Goal: Information Seeking & Learning: Learn about a topic

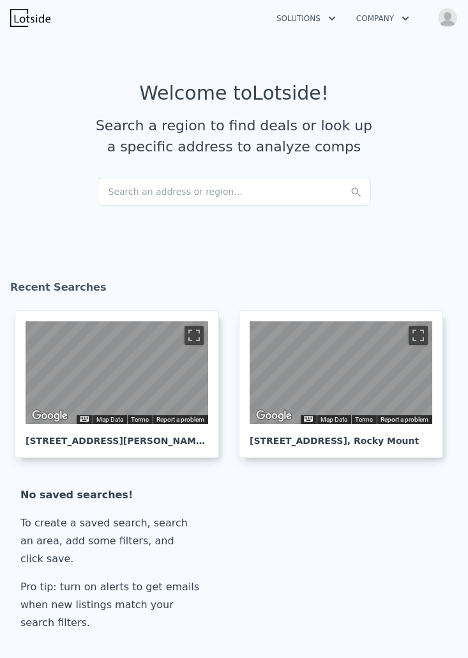
click at [447, 20] on img "button" at bounding box center [447, 18] width 20 height 20
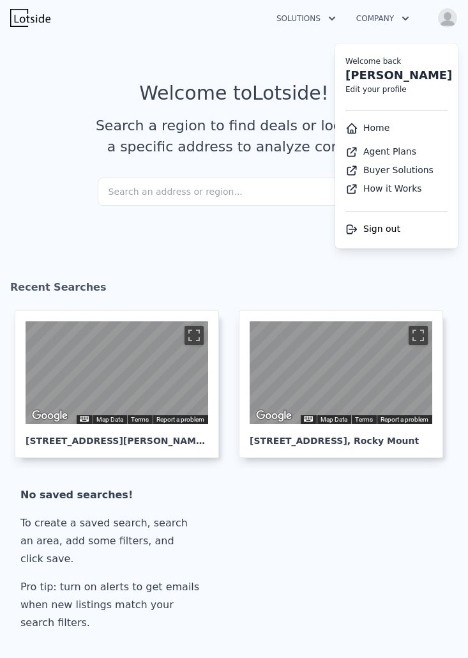
click at [206, 165] on article "Welcome to Lotside ! Search a region to find deals or look up a specific addres…" at bounding box center [234, 130] width 448 height 96
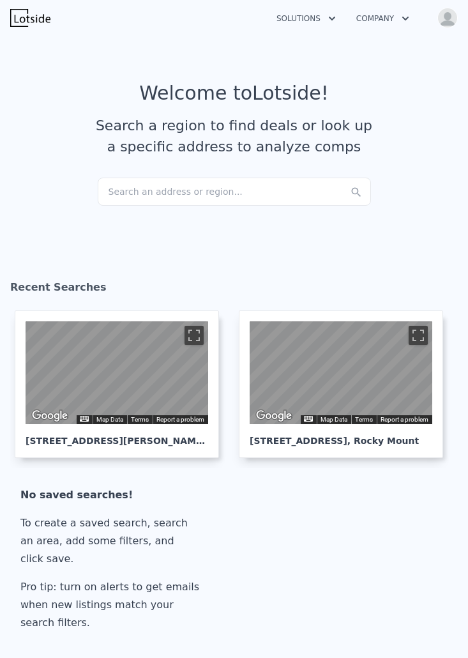
click at [179, 191] on div "Search an address or region..." at bounding box center [234, 192] width 273 height 28
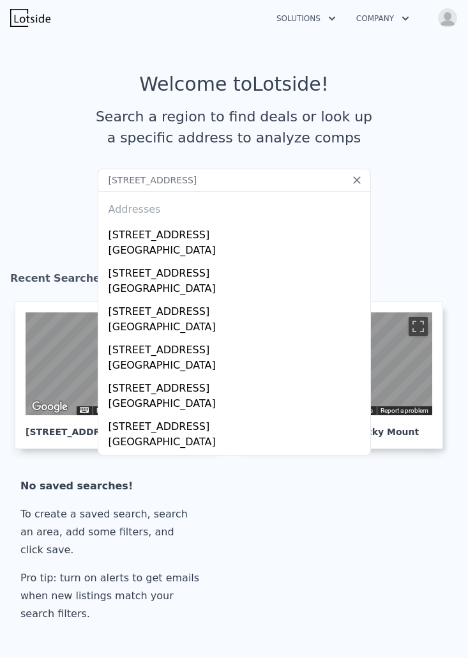
scroll to position [7, 0]
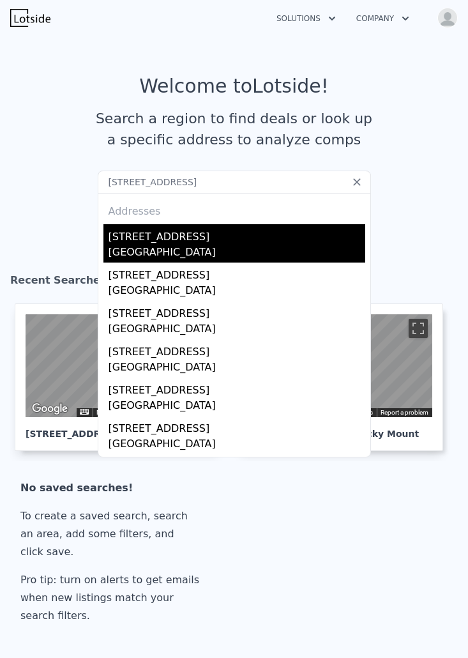
type input "[STREET_ADDRESS]"
click at [166, 233] on div "[STREET_ADDRESS]" at bounding box center [237, 234] width 257 height 20
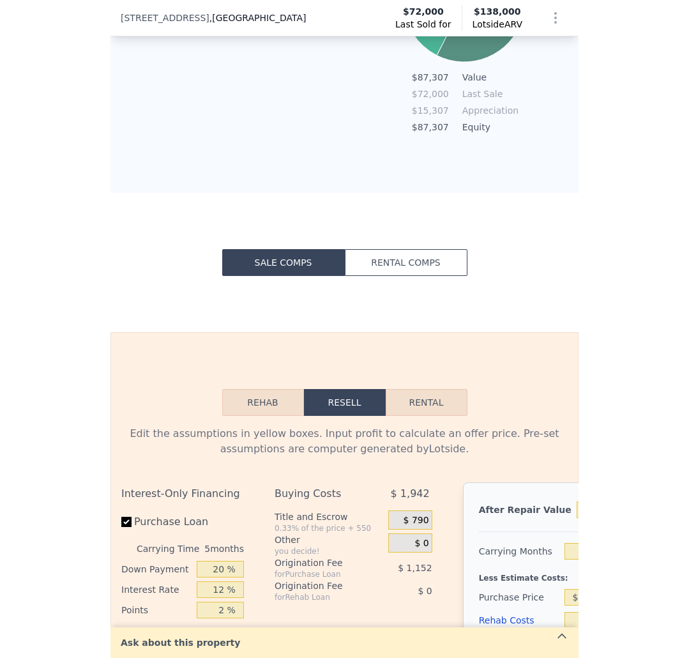
scroll to position [790, 0]
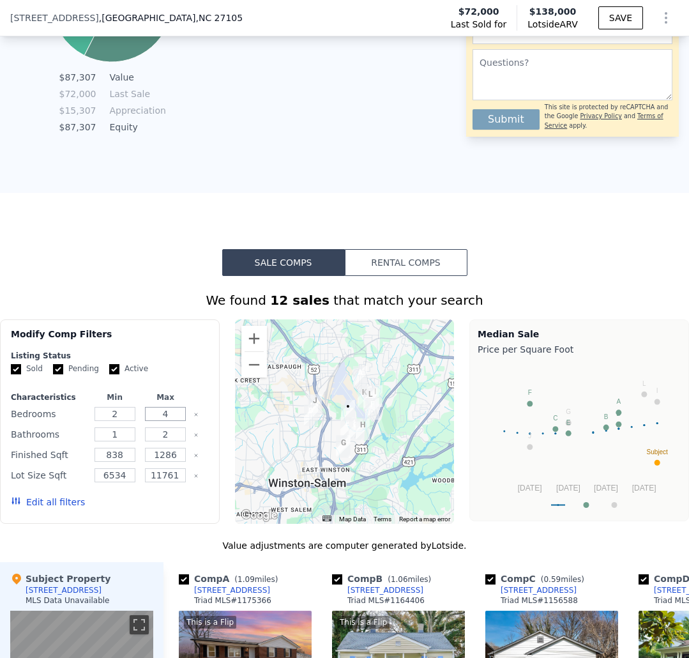
drag, startPoint x: 178, startPoint y: 414, endPoint x: 152, endPoint y: 413, distance: 25.6
click at [150, 413] on input "4" at bounding box center [165, 414] width 41 height 14
type input "3"
click at [180, 472] on input "11761.2" at bounding box center [165, 475] width 41 height 14
click at [179, 473] on input "11761.2" at bounding box center [165, 475] width 41 height 14
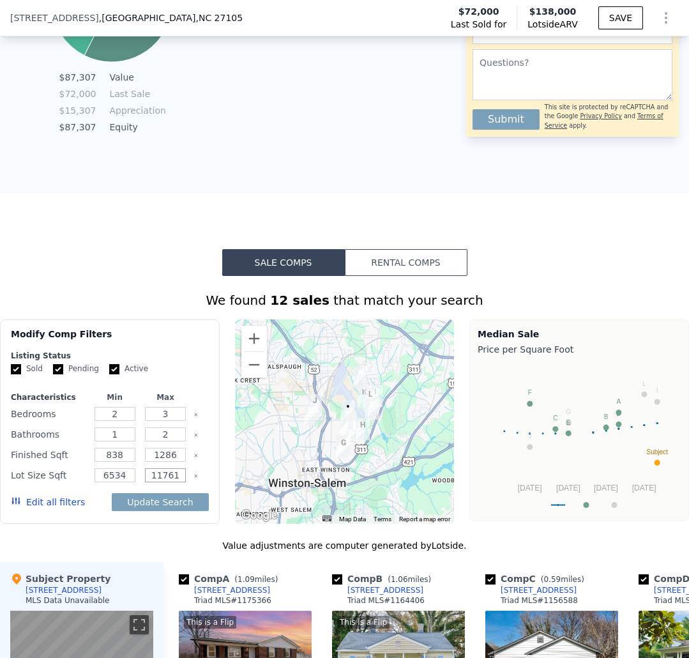
click at [161, 476] on input "11761" at bounding box center [165, 475] width 41 height 14
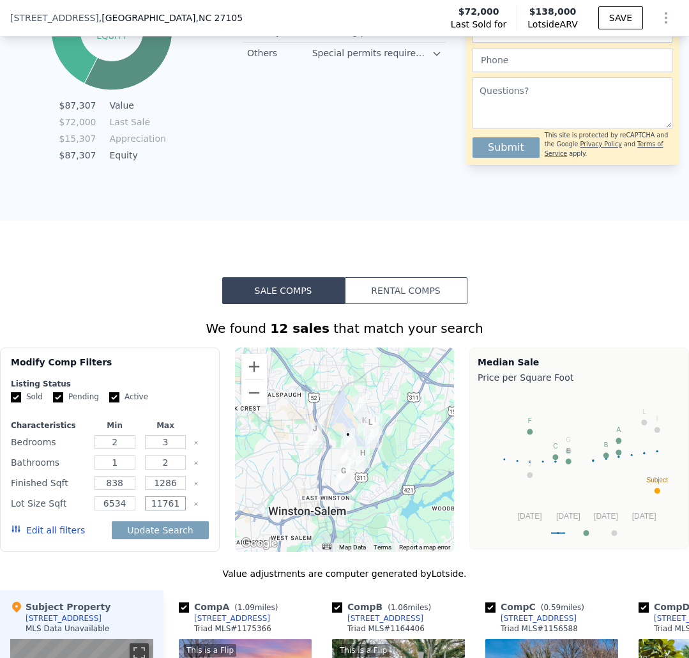
scroll to position [761, 0]
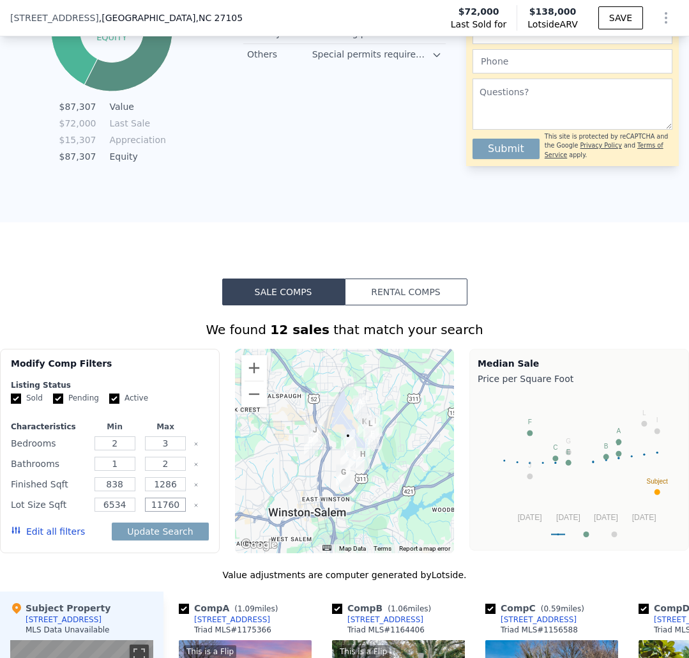
type input "11760"
click at [64, 531] on button "Edit all filters" at bounding box center [48, 531] width 74 height 13
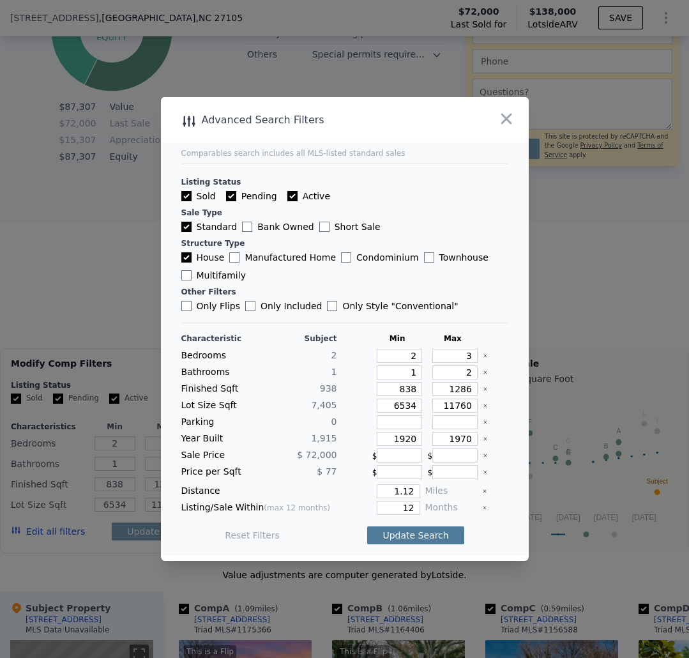
click at [394, 533] on button "Update Search" at bounding box center [415, 535] width 96 height 18
checkbox input "false"
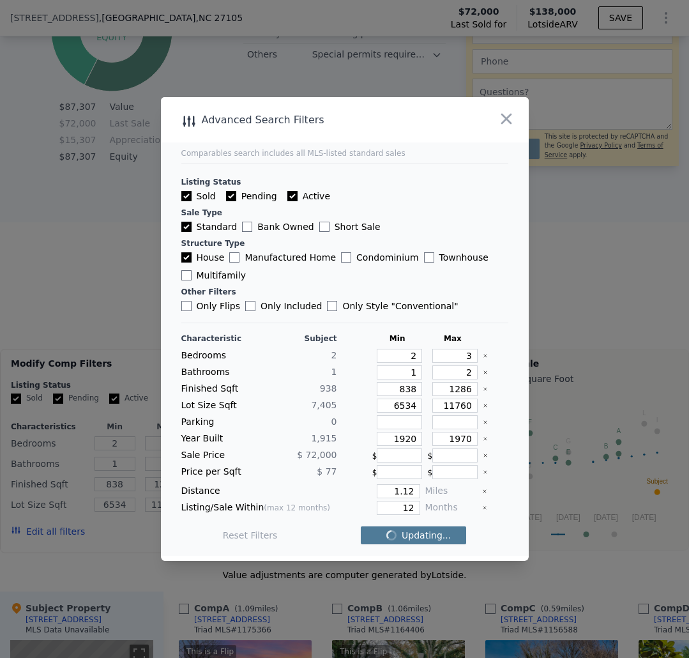
checkbox input "false"
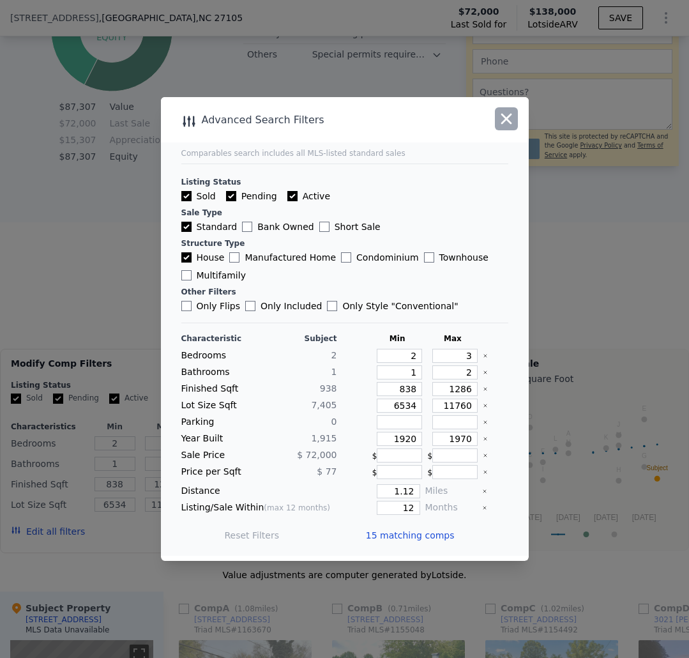
click at [505, 118] on icon "button" at bounding box center [506, 119] width 11 height 11
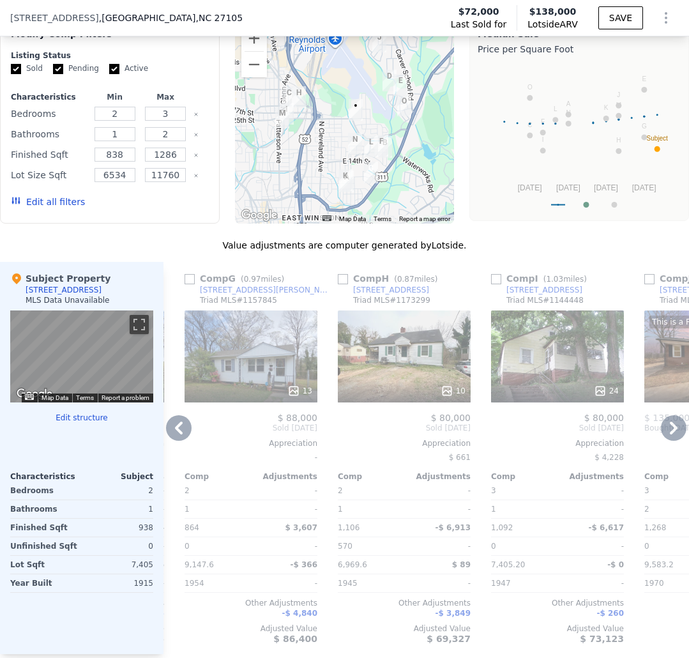
scroll to position [1080, 0]
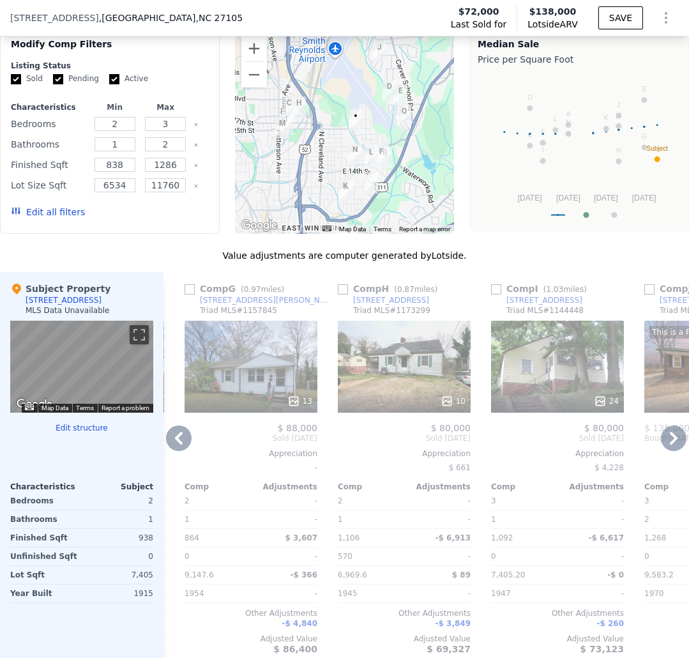
click at [291, 381] on div "13" at bounding box center [251, 367] width 133 height 92
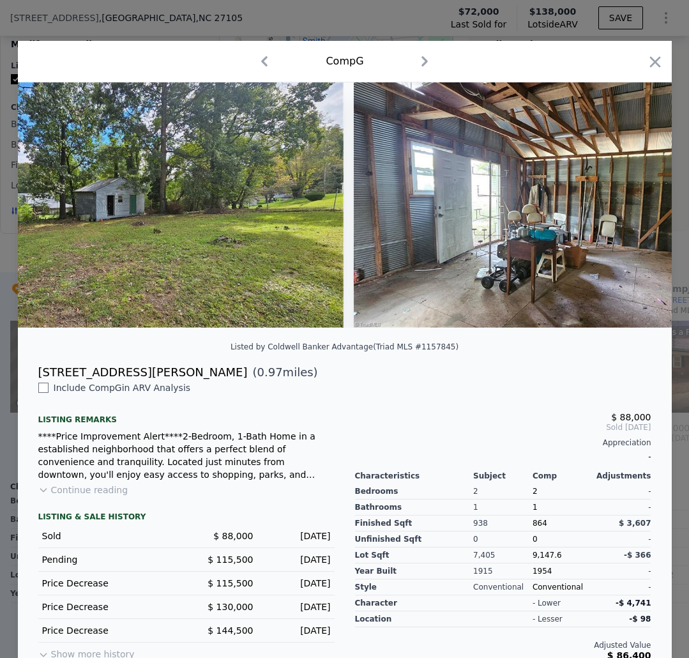
scroll to position [0, 4114]
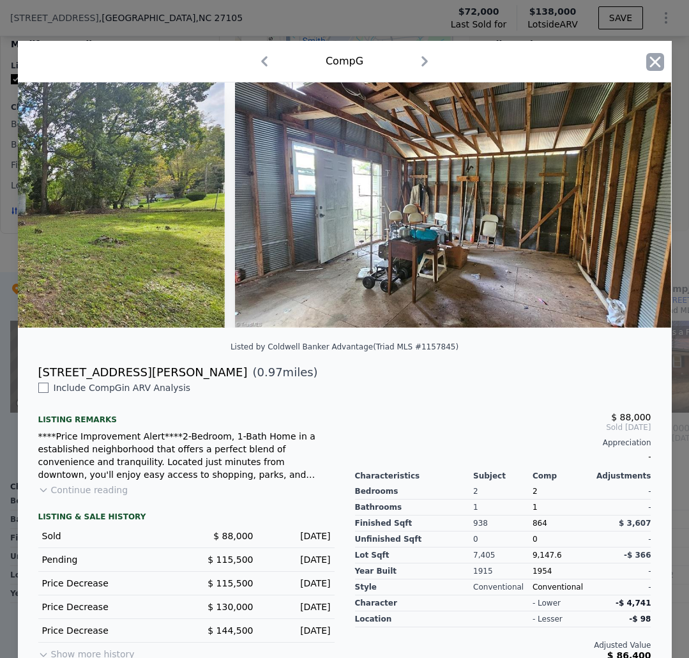
click at [648, 59] on icon "button" at bounding box center [655, 62] width 18 height 18
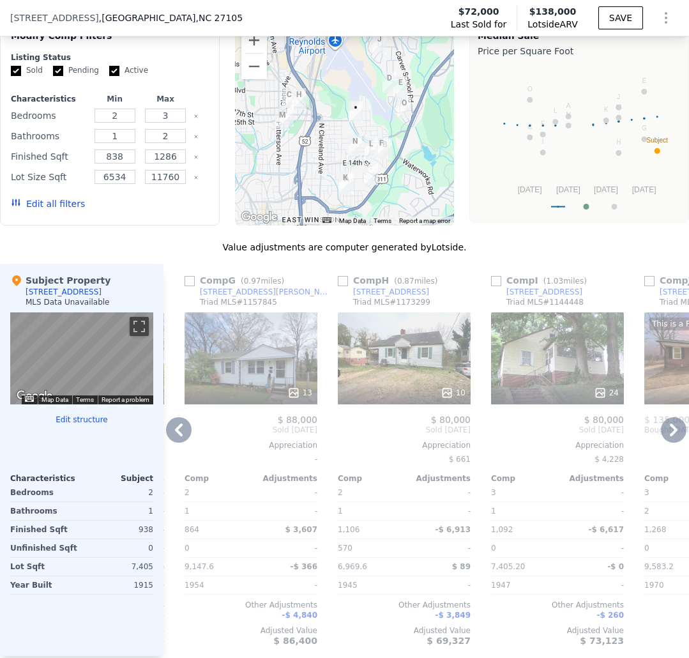
scroll to position [0, 914]
click at [191, 284] on input "checkbox" at bounding box center [189, 281] width 10 height 10
checkbox input "true"
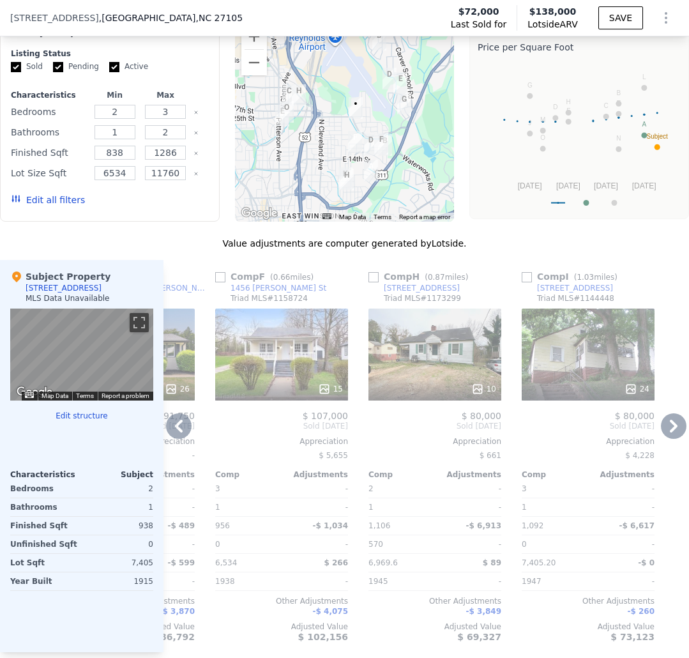
scroll to position [0, 1799]
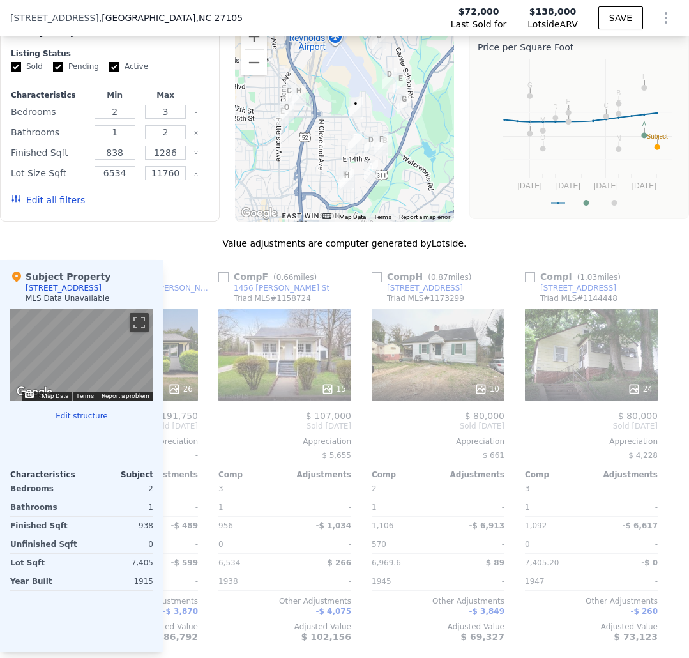
click at [224, 278] on input "checkbox" at bounding box center [223, 277] width 10 height 10
checkbox input "true"
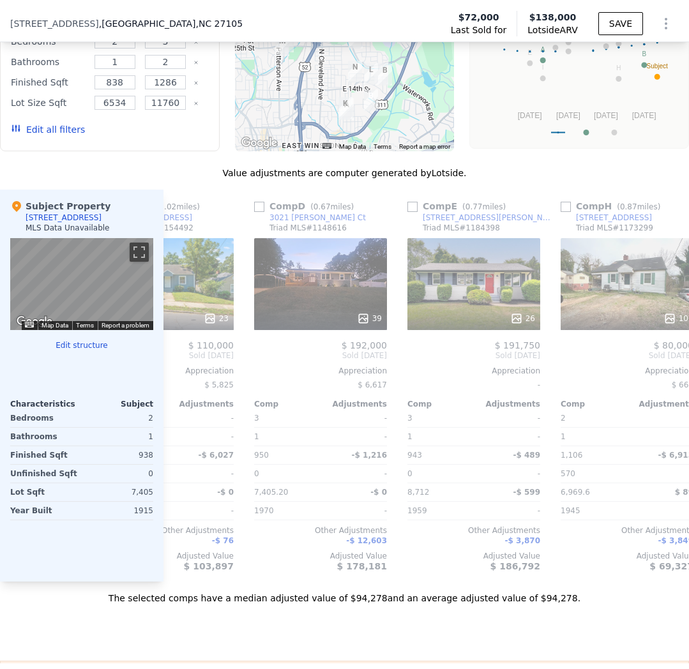
scroll to position [0, 773]
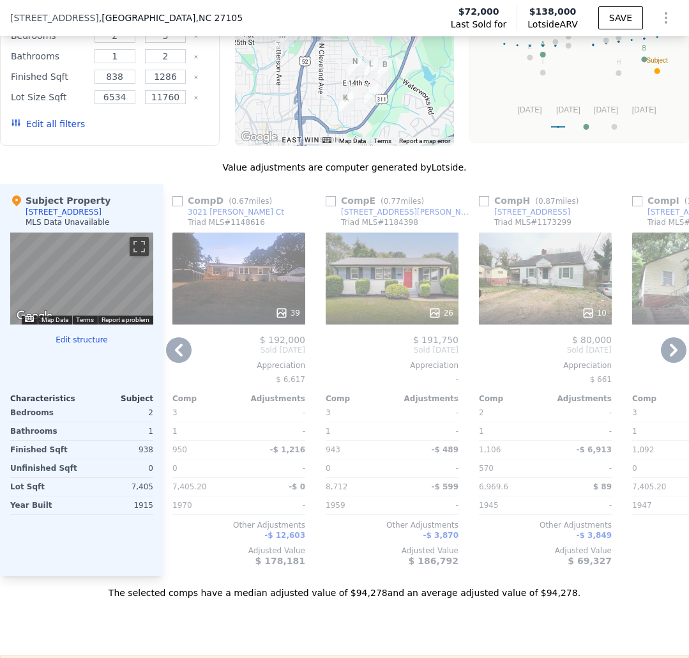
type input "4"
type input "11761.2"
checkbox input "true"
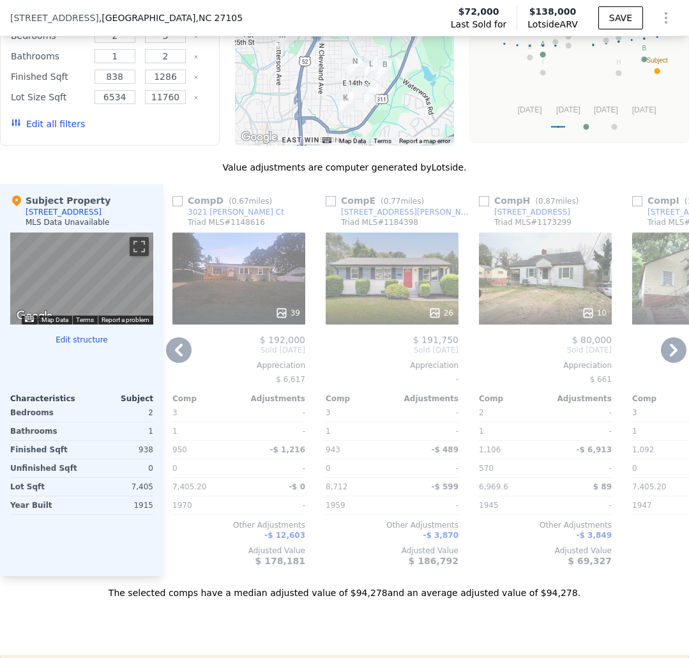
checkbox input "true"
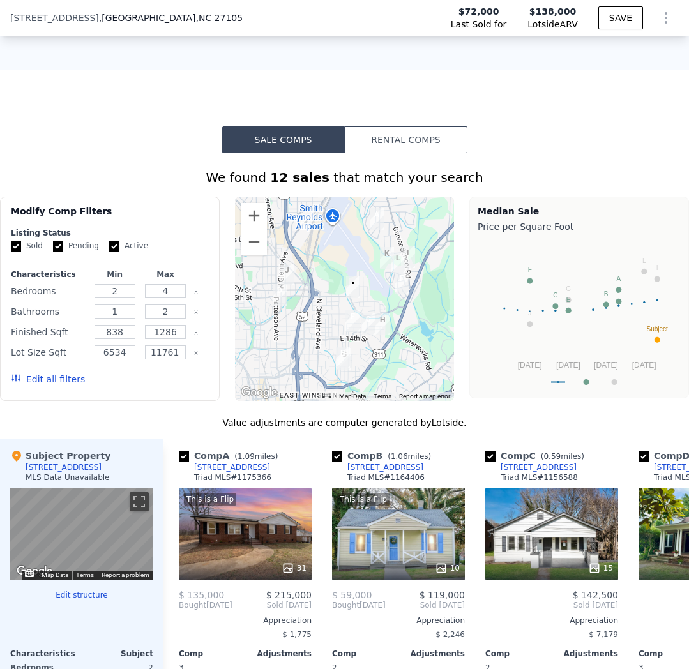
scroll to position [953, 0]
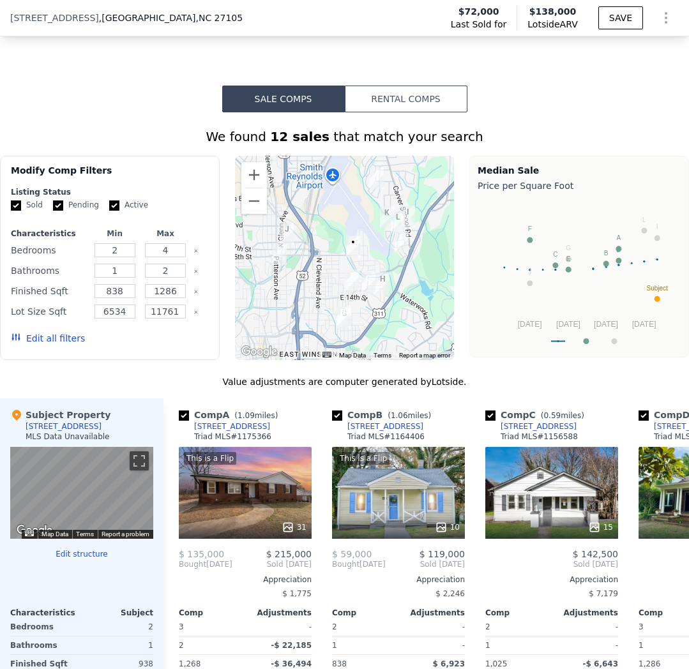
click at [111, 207] on input "Active" at bounding box center [114, 206] width 10 height 10
checkbox input "false"
click at [57, 209] on input "Pending" at bounding box center [58, 206] width 10 height 10
checkbox input "false"
click at [149, 342] on button "Update Search" at bounding box center [160, 338] width 96 height 18
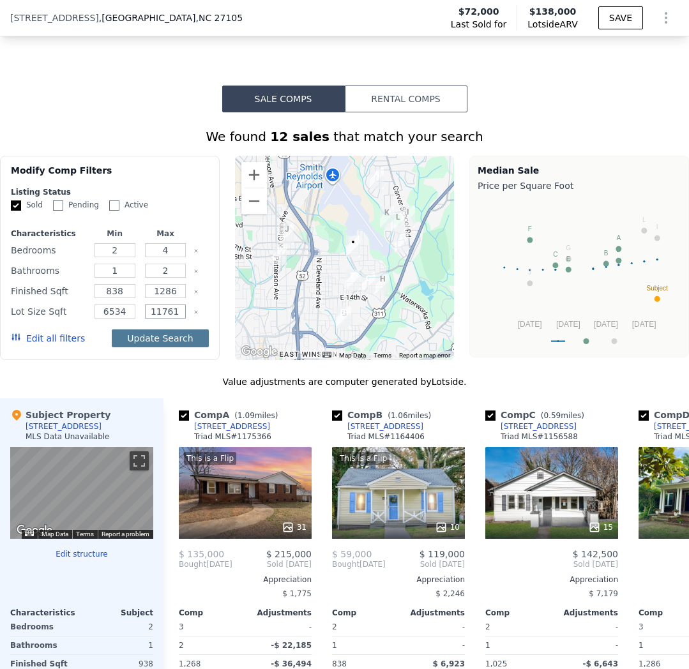
scroll to position [0, 1]
click at [182, 309] on input "11761.2" at bounding box center [165, 312] width 41 height 14
type input "11761"
click at [178, 333] on button "Update Search" at bounding box center [160, 338] width 96 height 18
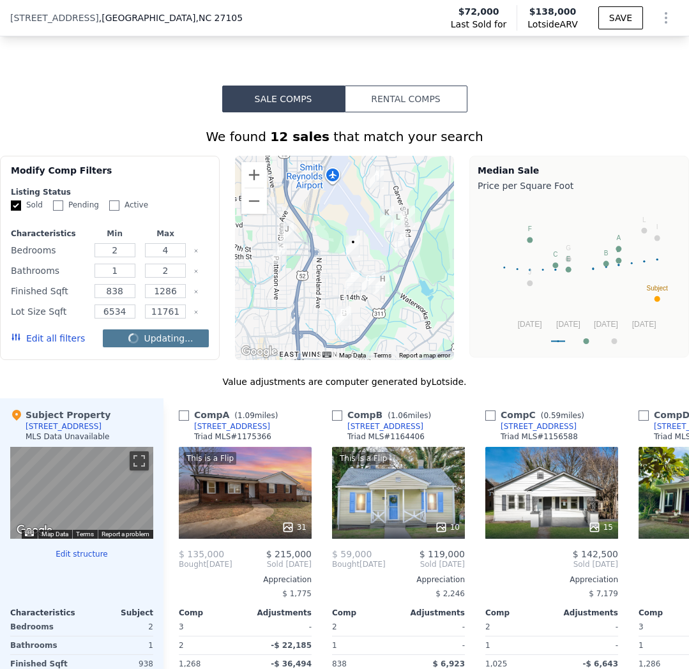
checkbox input "false"
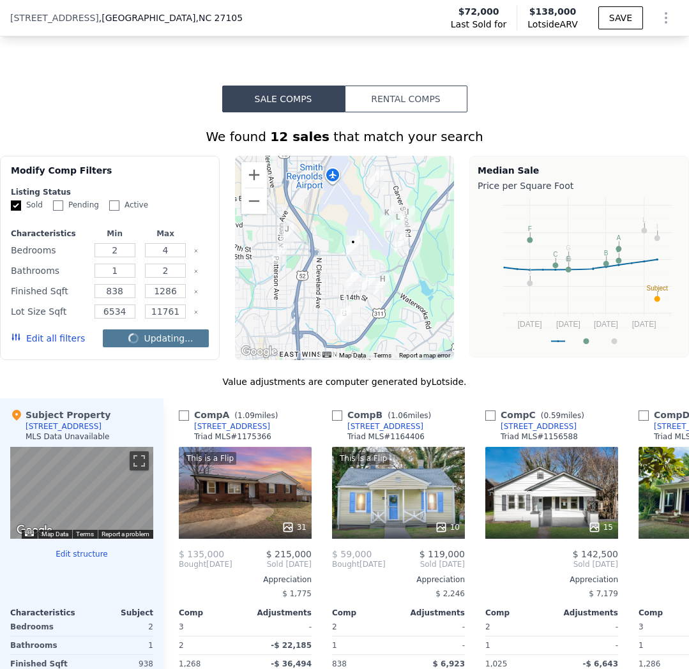
checkbox input "false"
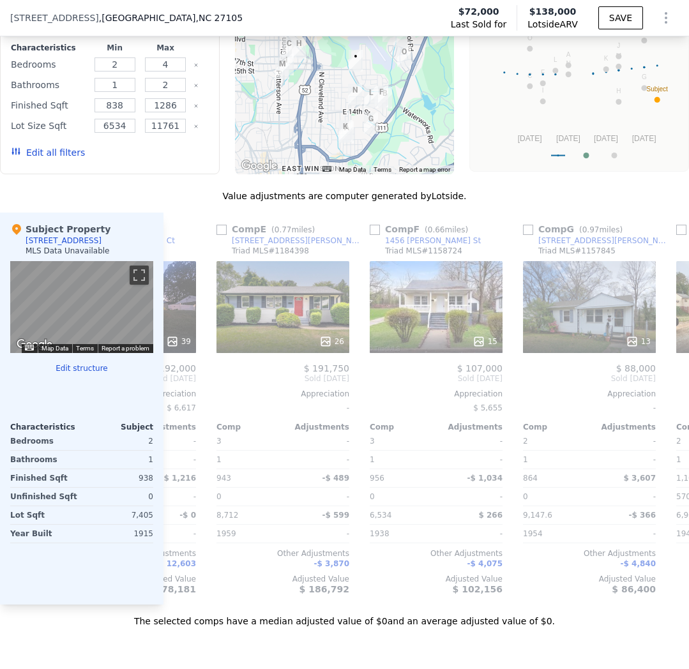
scroll to position [0, 639]
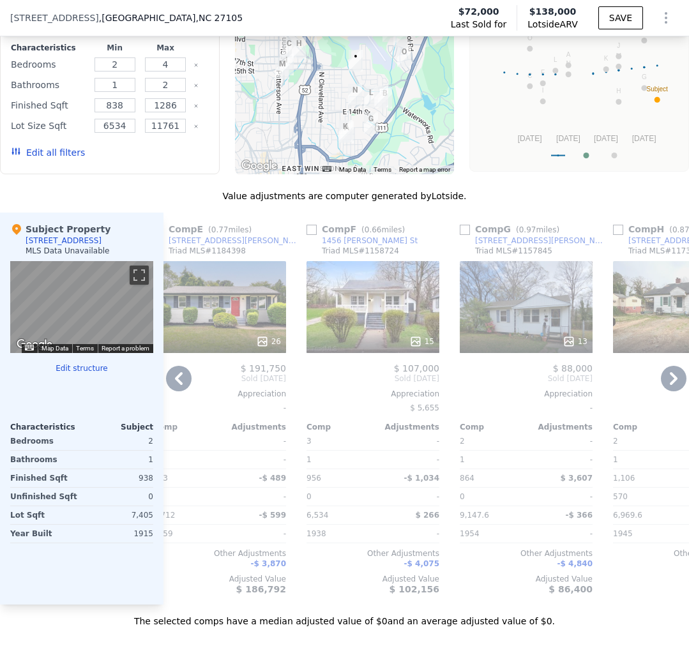
click at [357, 319] on div "15" at bounding box center [373, 307] width 133 height 92
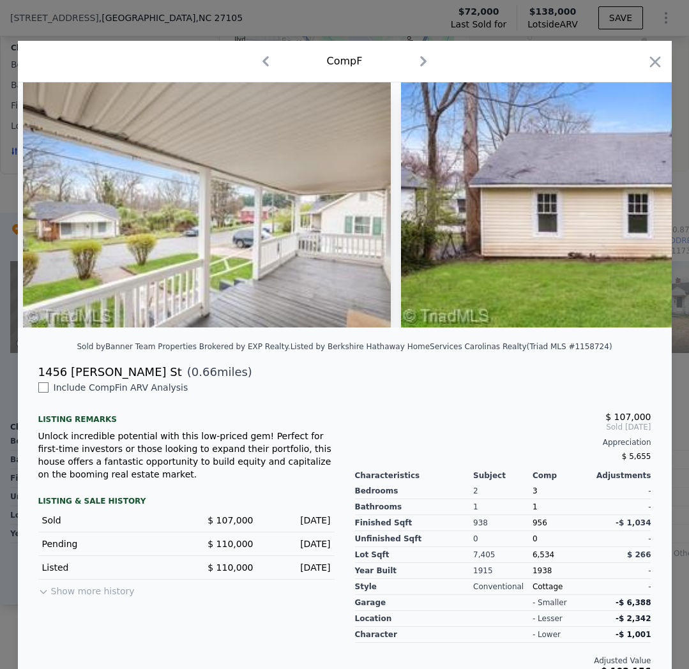
scroll to position [0, 5006]
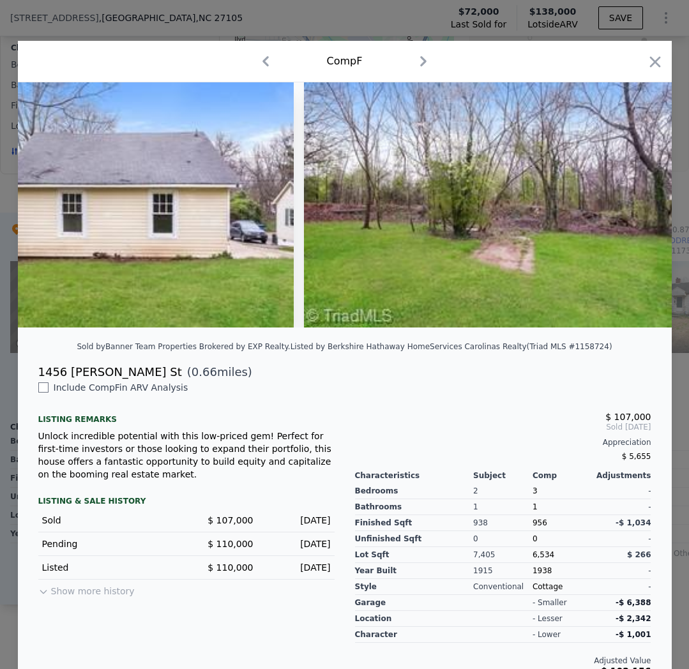
click at [41, 388] on input "checkbox" at bounding box center [43, 387] width 10 height 10
checkbox input "true"
click at [651, 67] on icon "button" at bounding box center [655, 62] width 18 height 18
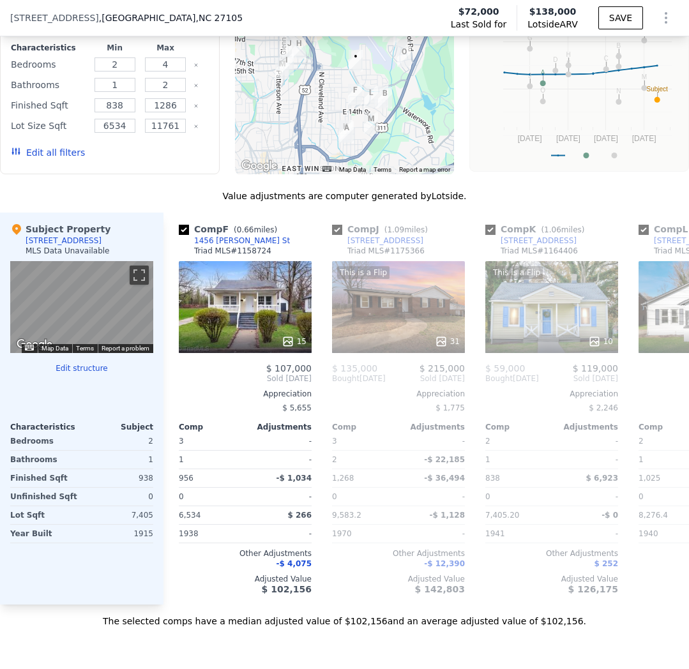
checkbox input "true"
type input "11761.2"
checkbox input "true"
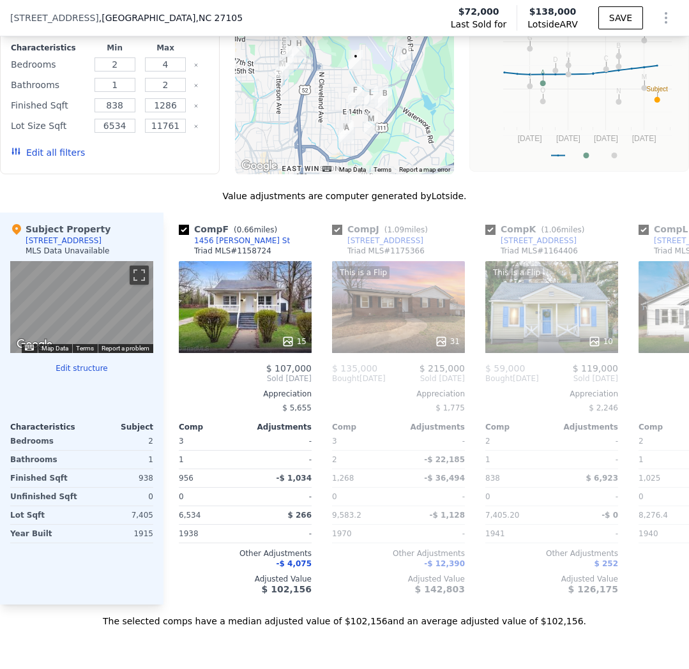
checkbox input "true"
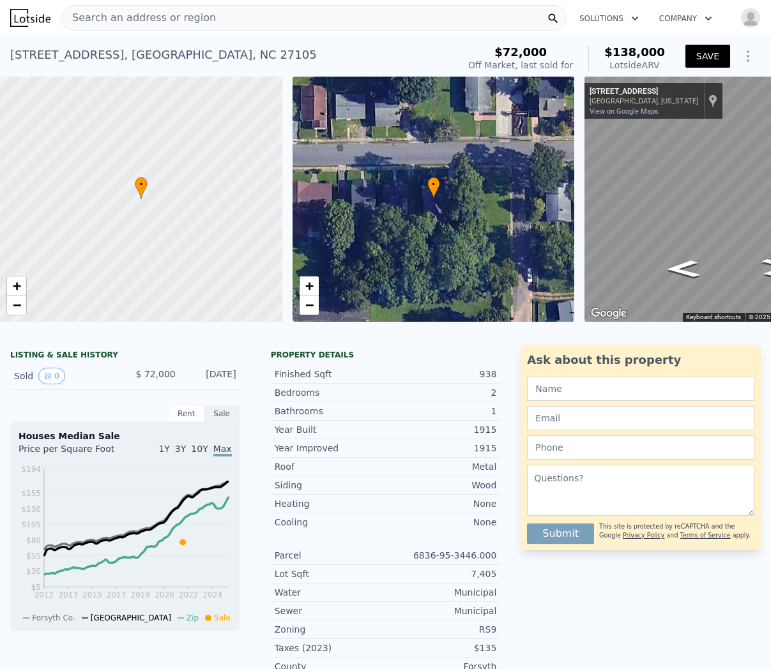
click at [696, 62] on button "SAVE" at bounding box center [707, 56] width 45 height 23
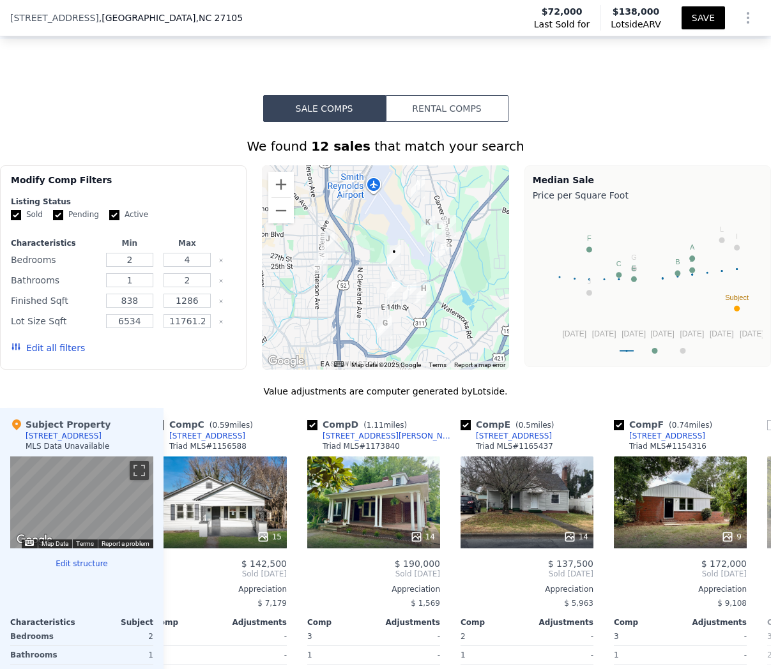
scroll to position [0, 337]
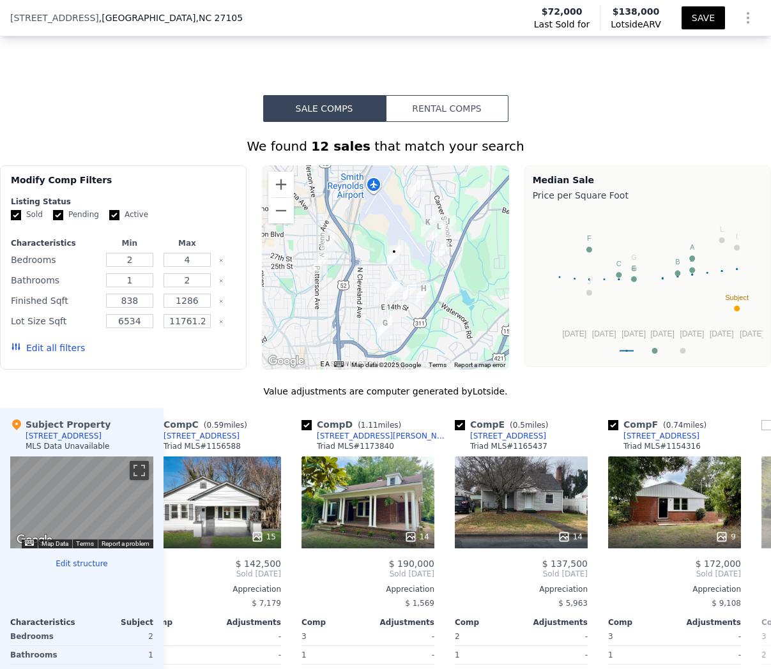
click at [110, 213] on input "Active" at bounding box center [114, 215] width 10 height 10
click at [112, 216] on input "Active" at bounding box center [114, 215] width 10 height 10
checkbox input "true"
click at [59, 213] on input "Pending" at bounding box center [58, 215] width 10 height 10
checkbox input "false"
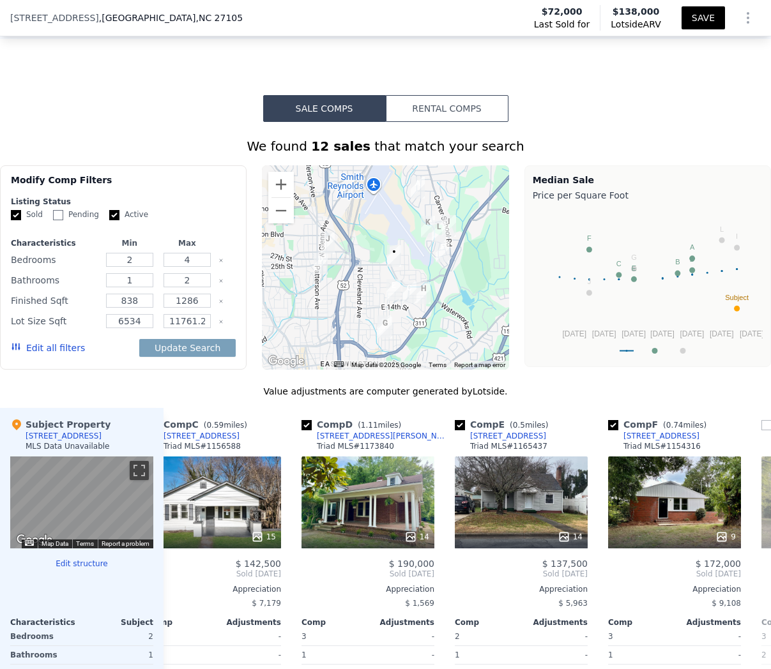
click at [20, 220] on form "Listing Status Sold Pending Active Characteristics Min Max Bedrooms 2 4 Bathroo…" at bounding box center [123, 281] width 225 height 169
click at [21, 215] on label "Sold" at bounding box center [27, 214] width 32 height 11
click at [21, 215] on input "Sold" at bounding box center [16, 215] width 10 height 10
checkbox input "false"
click at [203, 347] on button "Update Search" at bounding box center [187, 348] width 96 height 18
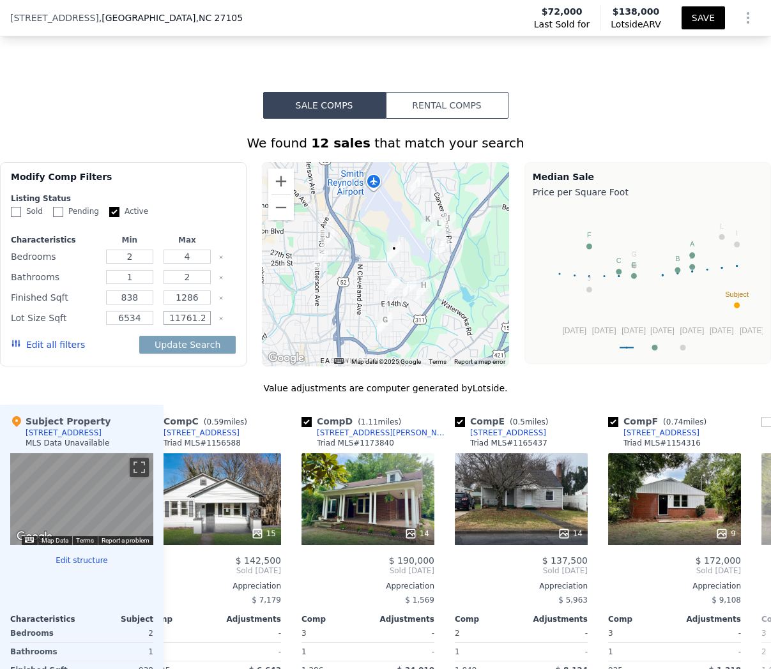
scroll to position [946, 0]
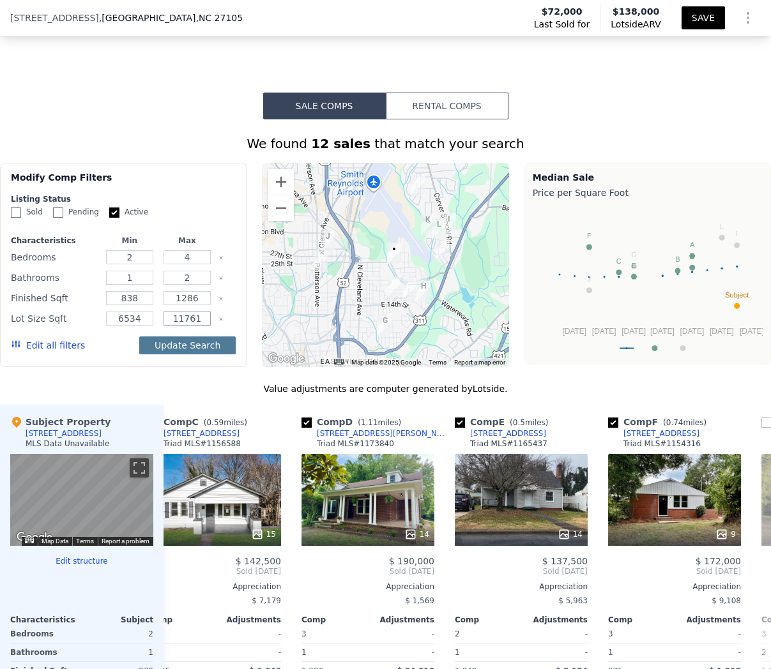
type input "11761"
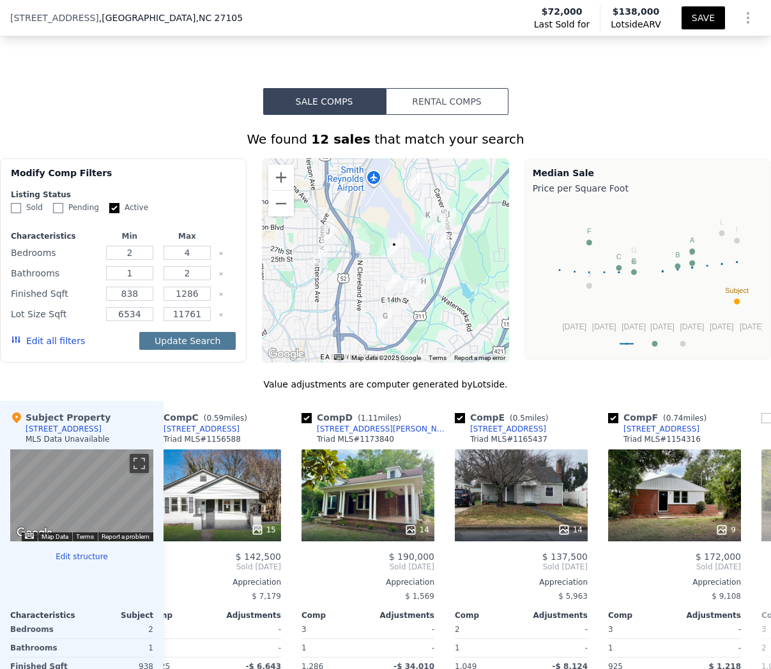
click at [166, 341] on button "Update Search" at bounding box center [187, 341] width 96 height 18
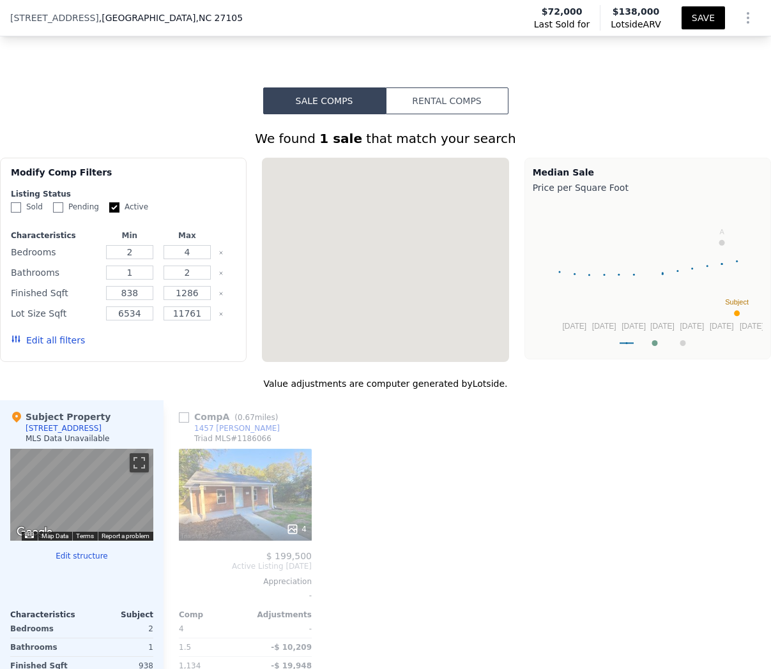
scroll to position [0, 0]
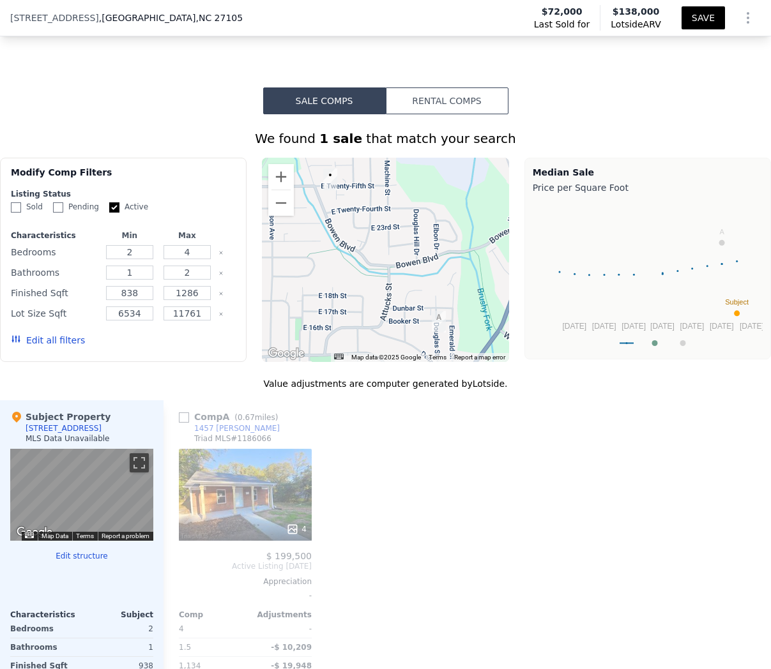
click at [15, 209] on input "Sold" at bounding box center [16, 207] width 10 height 10
checkbox input "true"
click at [112, 212] on input "Active" at bounding box center [114, 207] width 10 height 10
checkbox input "false"
click at [204, 342] on button "Update Search" at bounding box center [187, 340] width 96 height 18
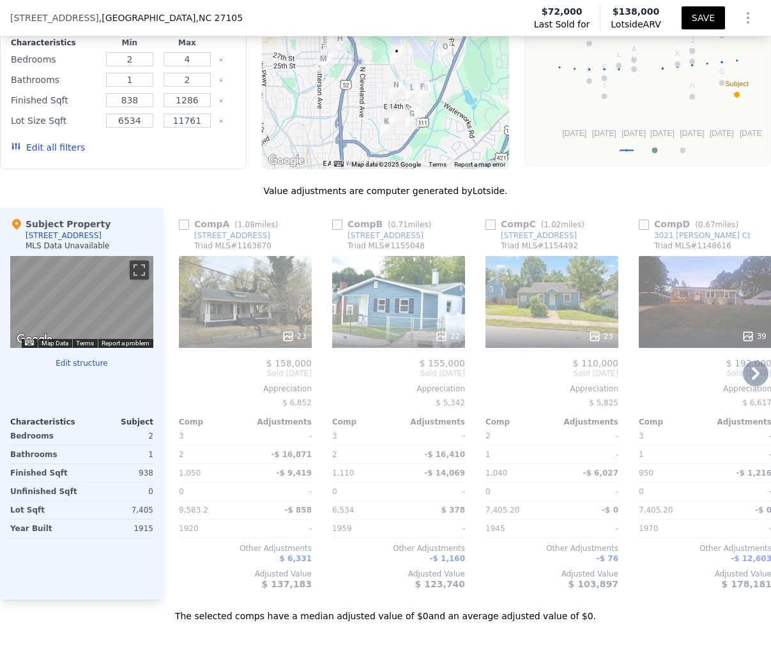
click at [494, 315] on div "23" at bounding box center [551, 302] width 133 height 92
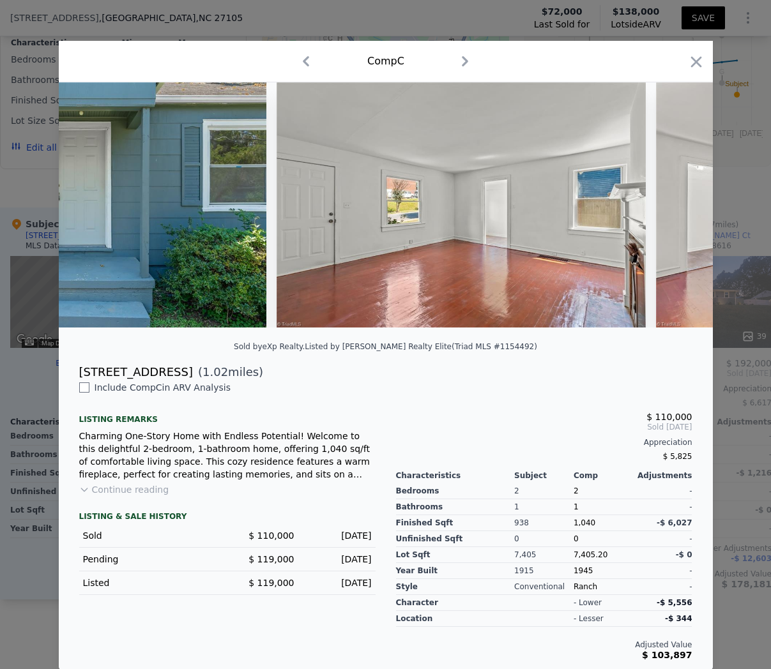
scroll to position [1, 0]
click at [694, 68] on icon "button" at bounding box center [696, 61] width 18 height 18
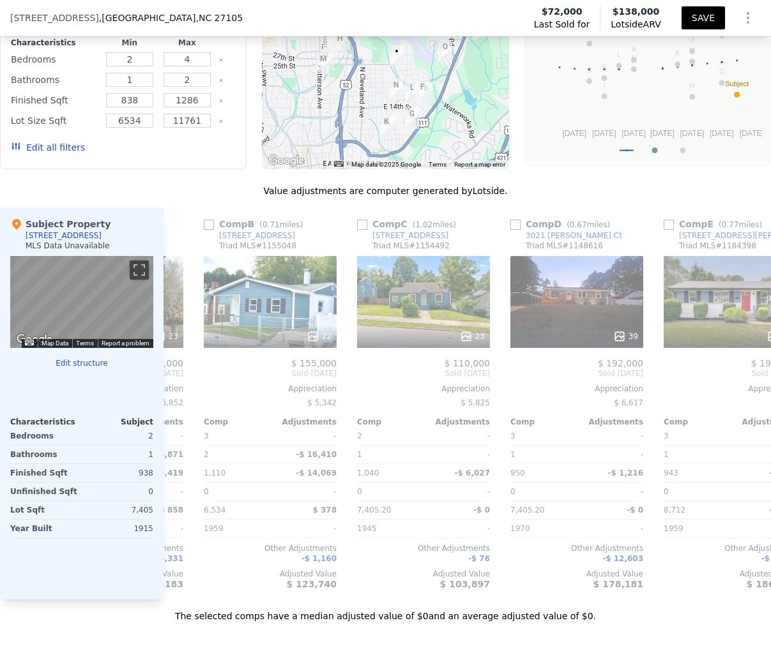
scroll to position [0, 133]
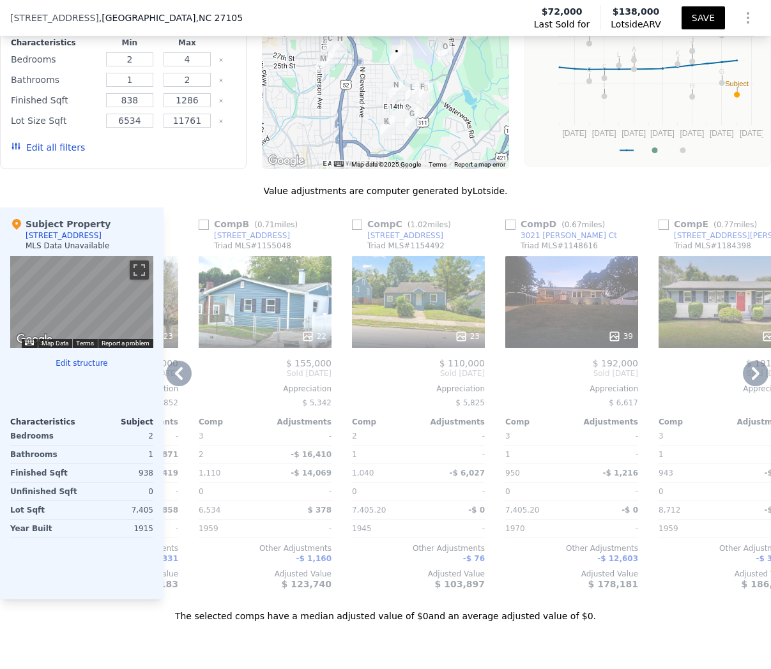
checkbox input "true"
type input "11761.2"
checkbox input "true"
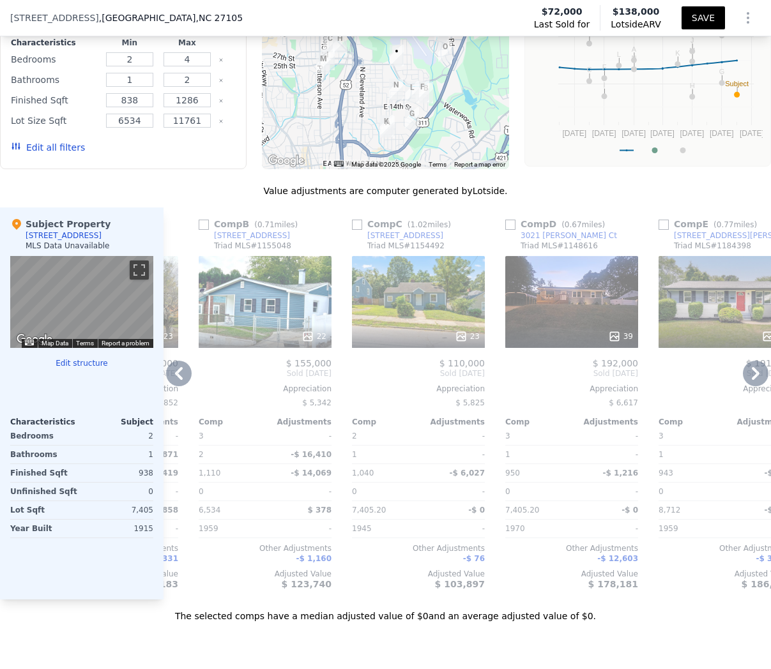
checkbox input "true"
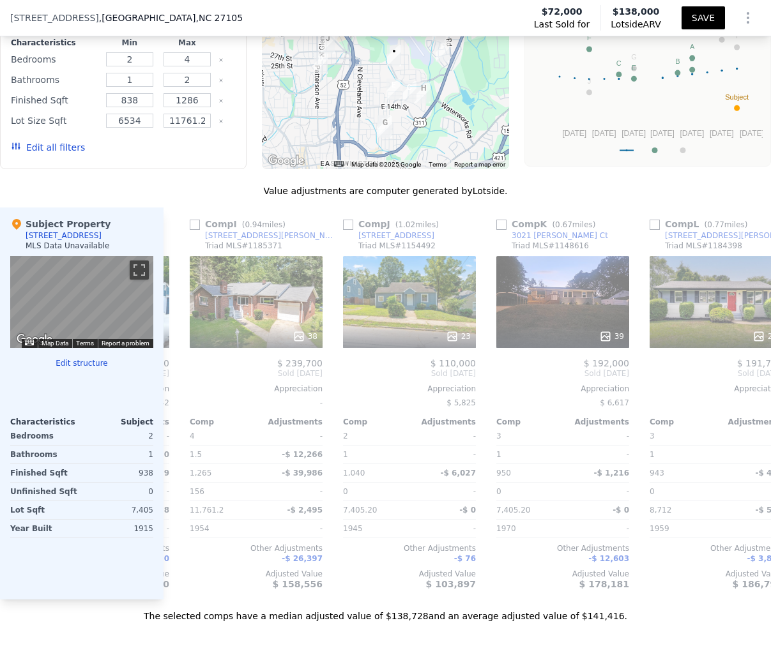
scroll to position [0, 1262]
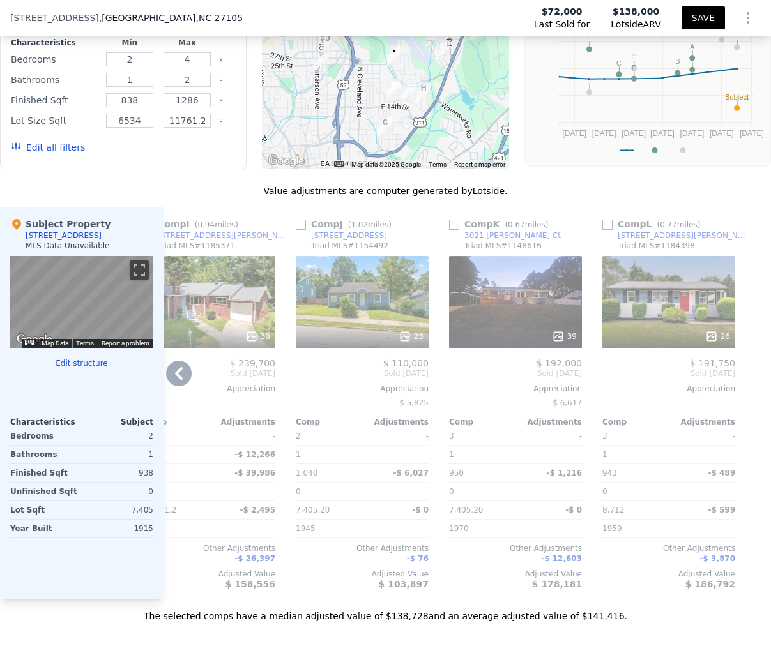
click at [722, 334] on div "26" at bounding box center [717, 336] width 25 height 13
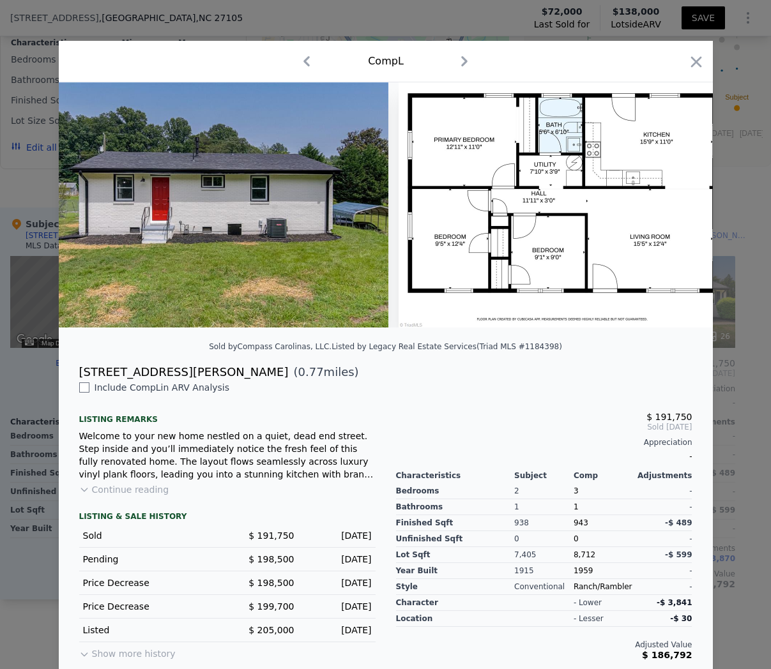
scroll to position [0, 9218]
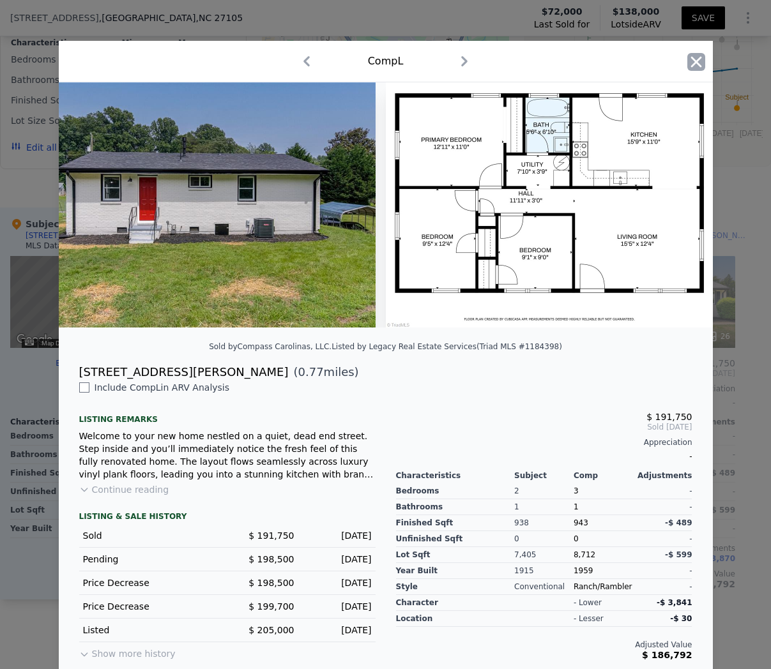
click at [695, 61] on icon "button" at bounding box center [695, 61] width 11 height 11
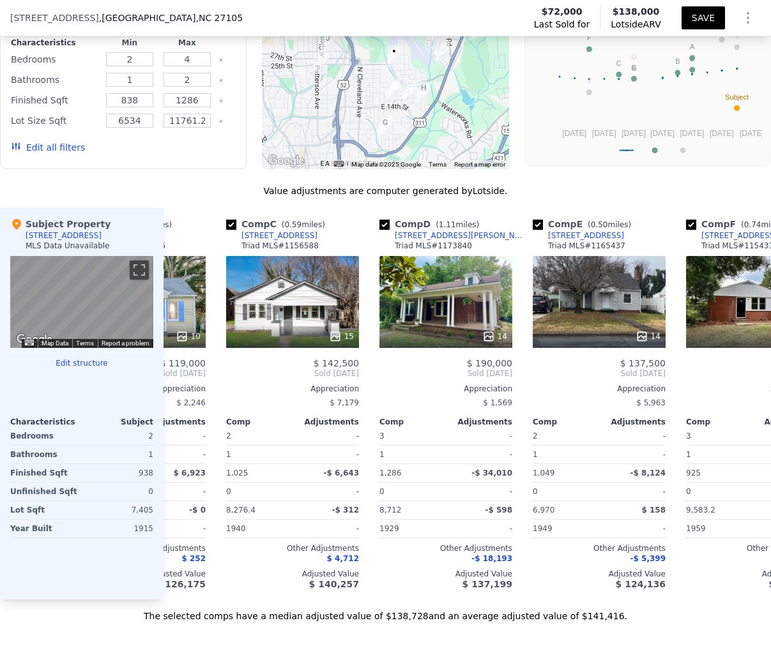
scroll to position [0, 258]
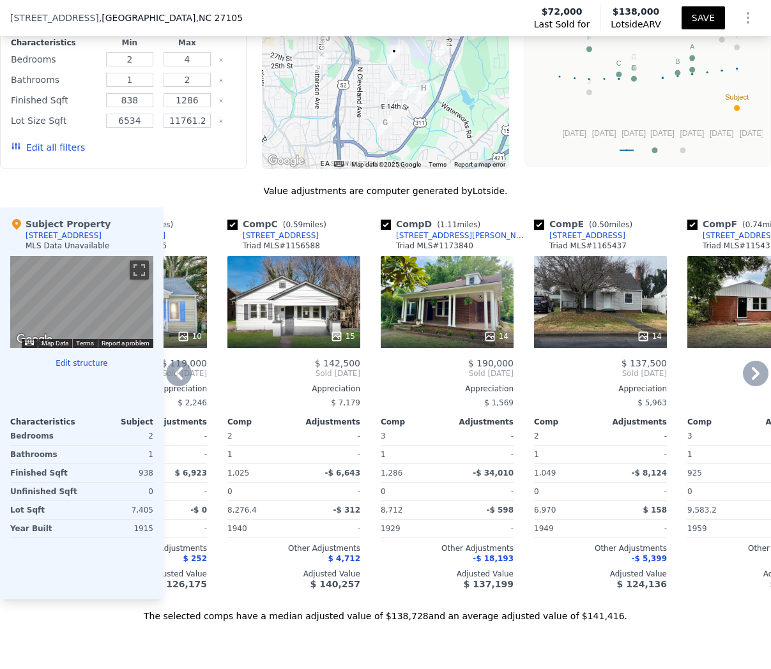
click at [640, 334] on icon at bounding box center [643, 336] width 13 height 13
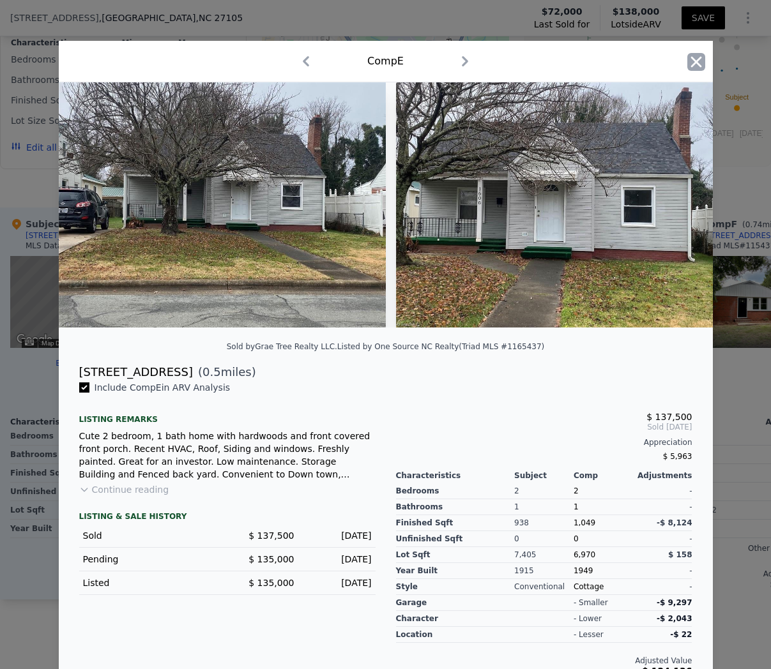
click at [695, 69] on icon "button" at bounding box center [696, 62] width 18 height 18
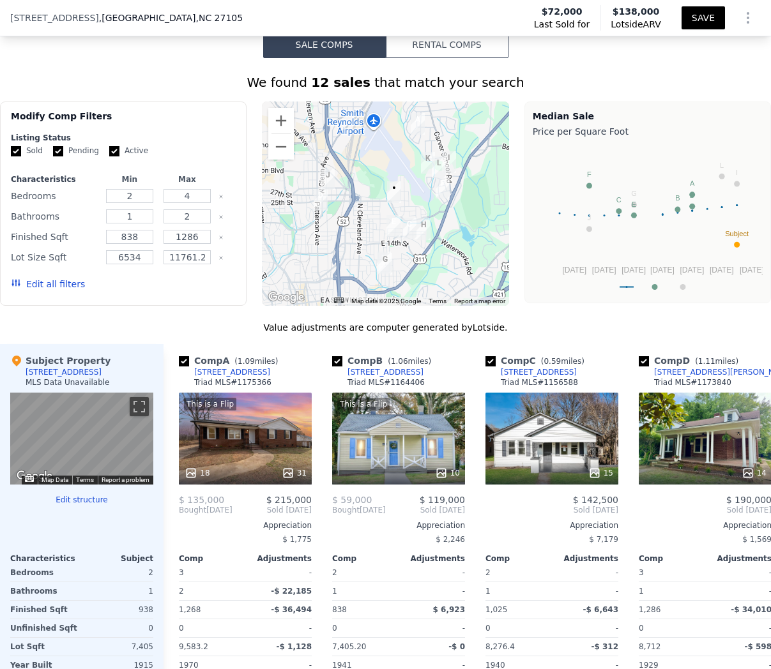
scroll to position [1006, 0]
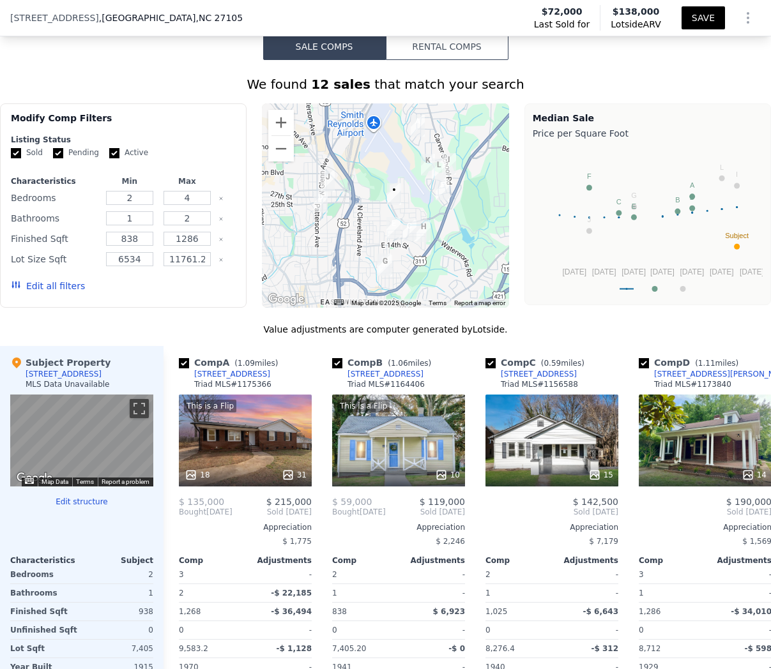
click at [112, 153] on input "Active" at bounding box center [114, 153] width 10 height 10
checkbox input "false"
click at [54, 155] on input "Pending" at bounding box center [58, 153] width 10 height 10
checkbox input "false"
drag, startPoint x: 204, startPoint y: 257, endPoint x: 250, endPoint y: 277, distance: 49.5
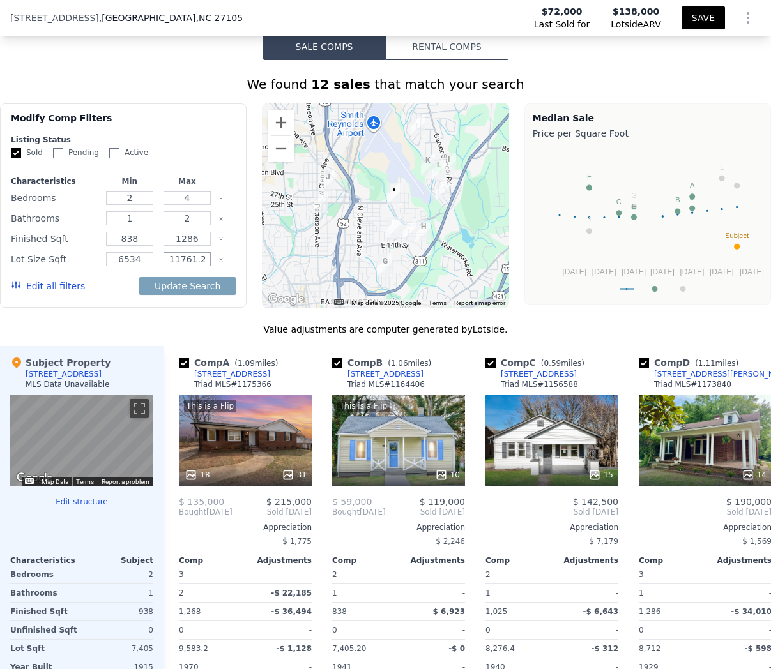
click at [206, 259] on input "11761.2" at bounding box center [186, 259] width 47 height 14
type input "11761"
click at [208, 292] on button "Update Search" at bounding box center [187, 286] width 96 height 18
checkbox input "false"
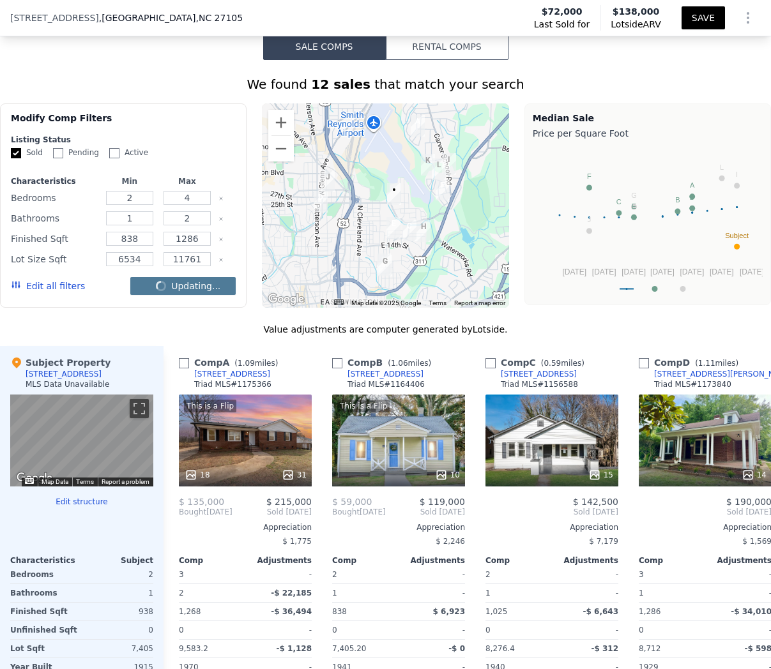
checkbox input "false"
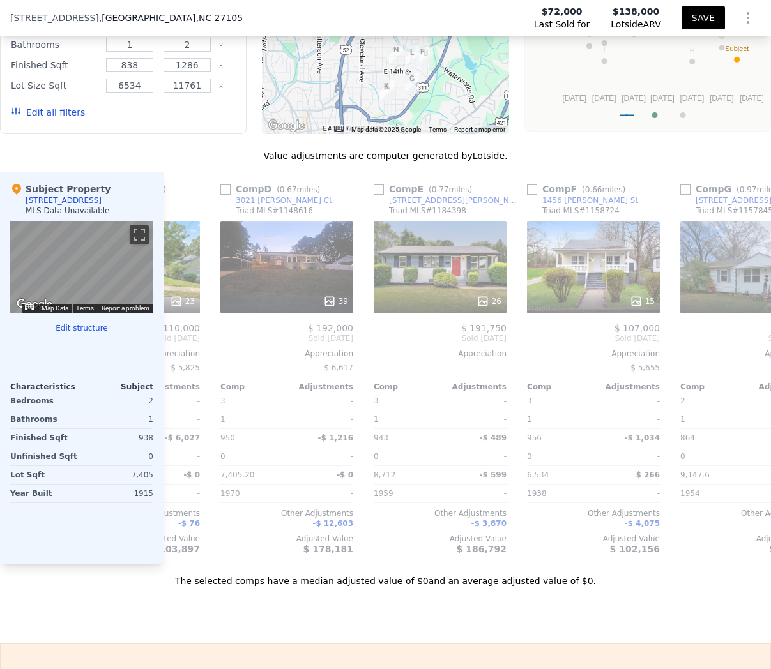
scroll to position [0, 420]
click at [224, 188] on input "checkbox" at bounding box center [224, 190] width 10 height 10
checkbox input "true"
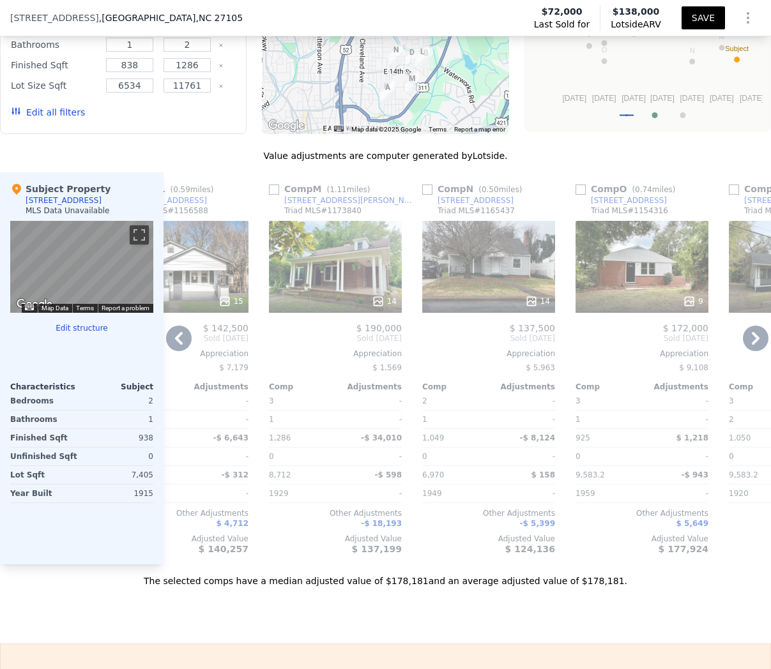
click at [428, 192] on input "checkbox" at bounding box center [427, 190] width 10 height 10
checkbox input "true"
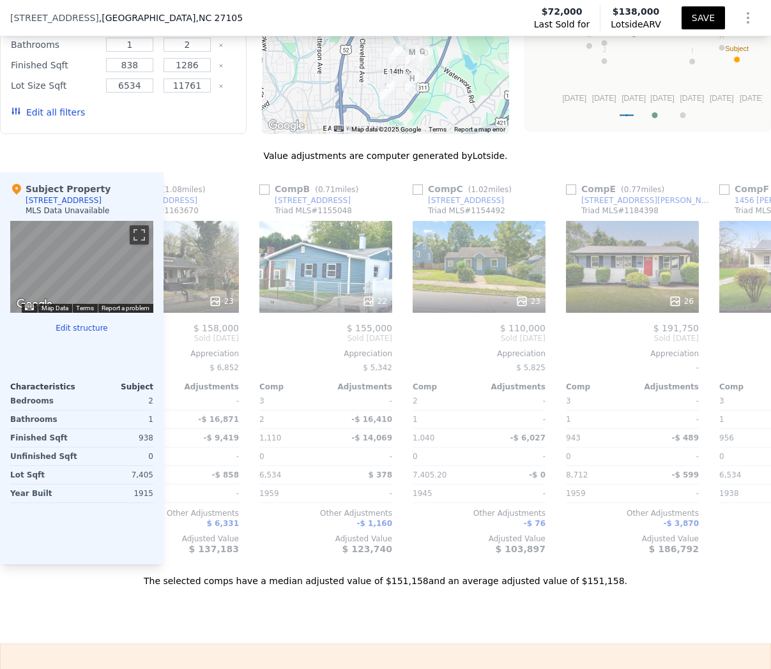
scroll to position [0, 380]
click at [570, 188] on input "checkbox" at bounding box center [570, 190] width 10 height 10
checkbox input "true"
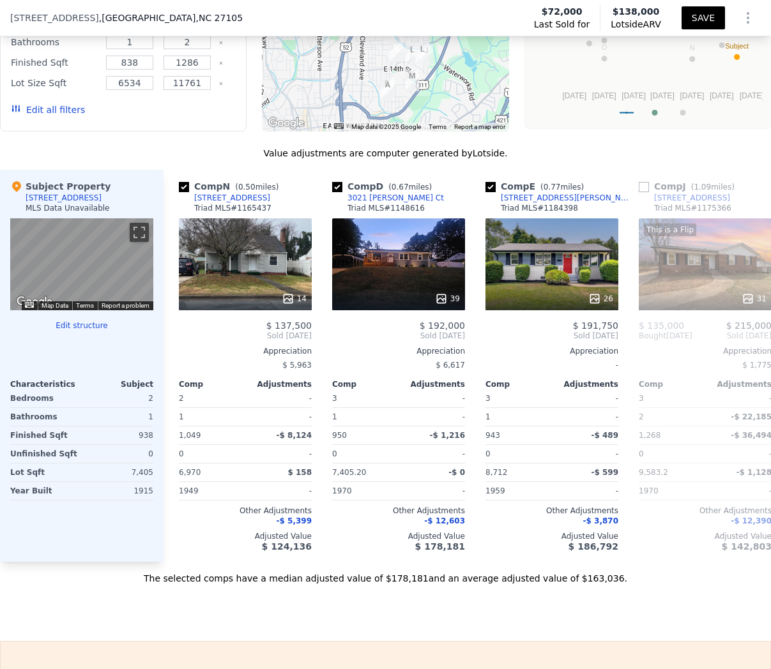
scroll to position [1184, 0]
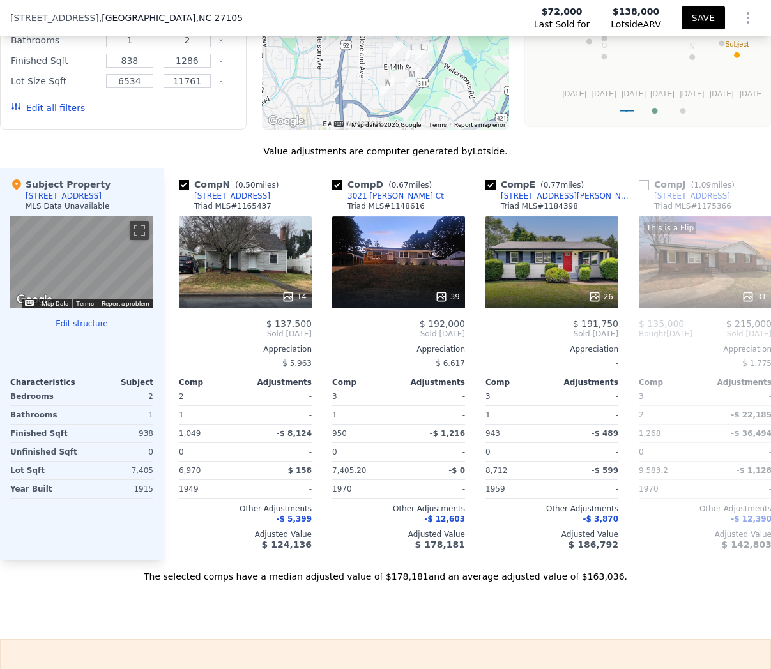
click at [61, 209] on div "MLS Data Unavailable" at bounding box center [68, 206] width 84 height 10
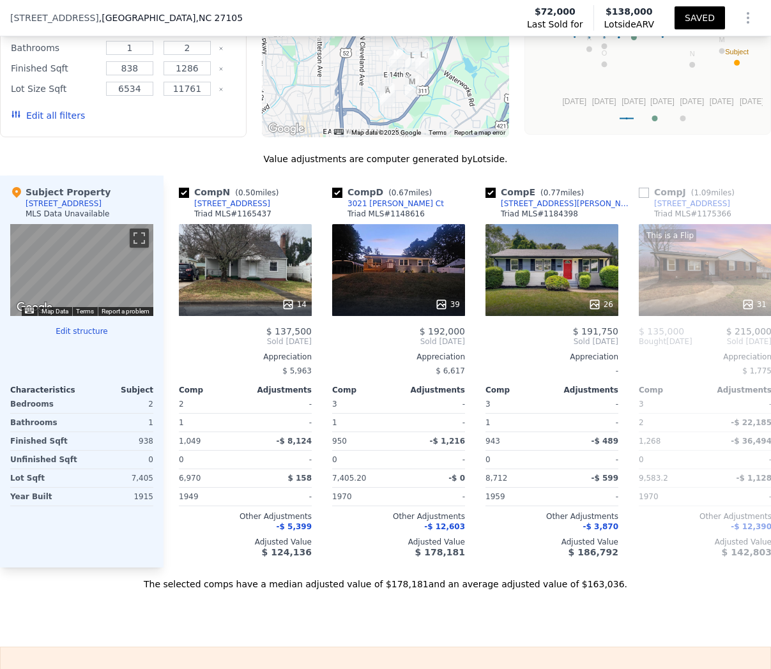
scroll to position [1163, 0]
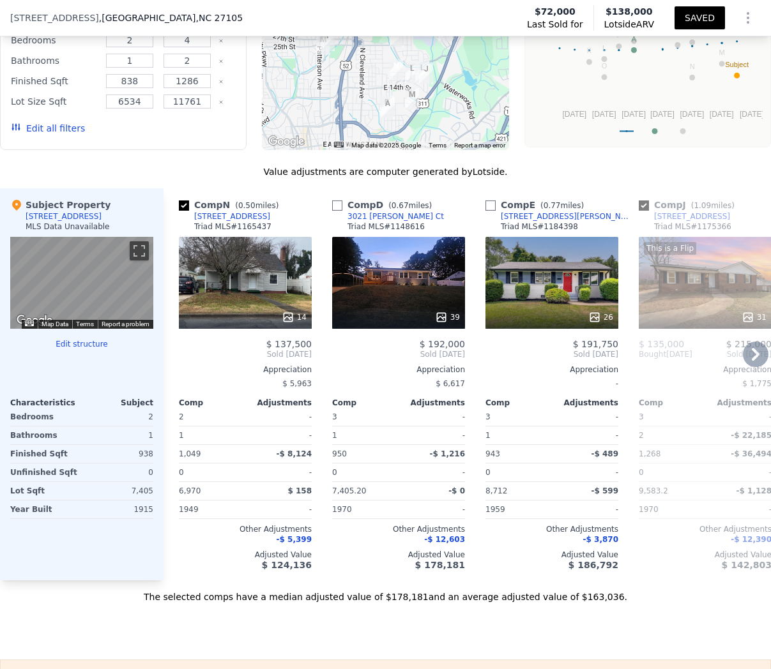
checkbox input "true"
type input "11761.2"
checkbox input "false"
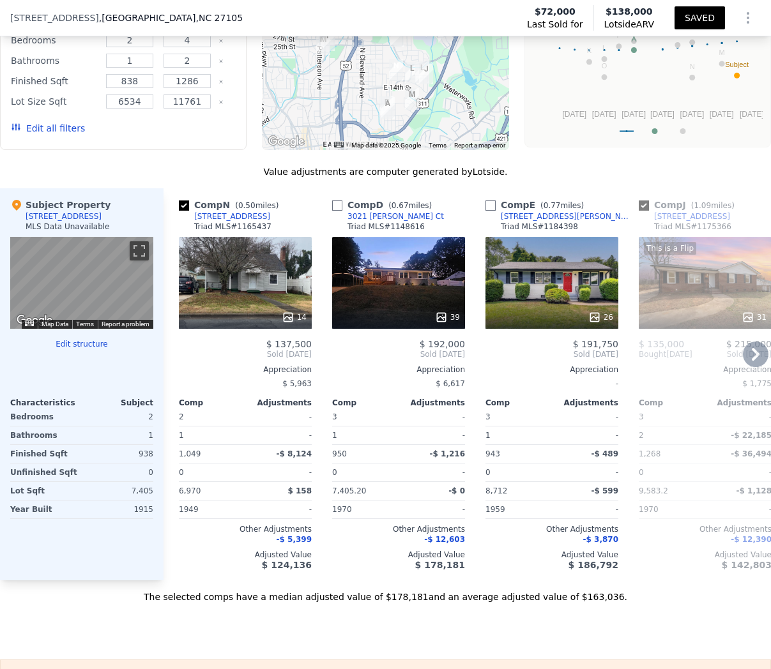
checkbox input "true"
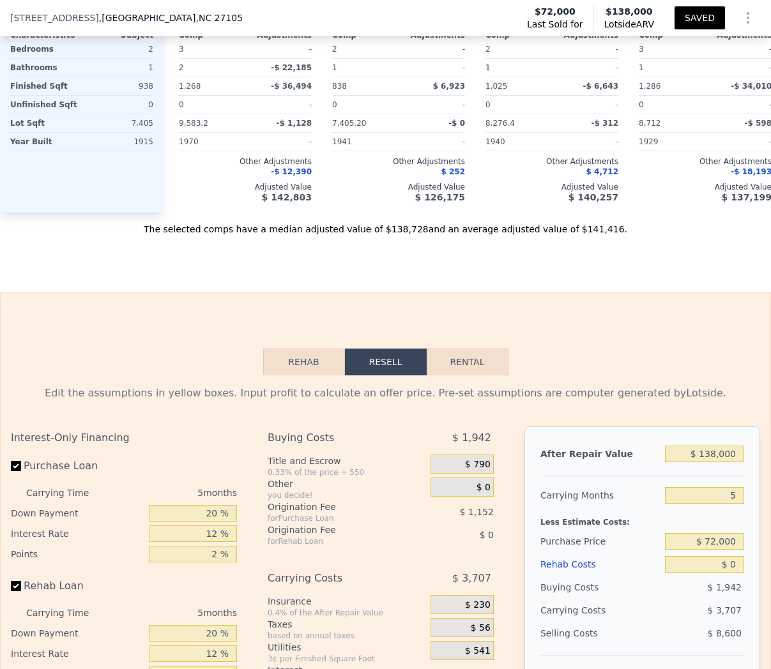
scroll to position [1598, 0]
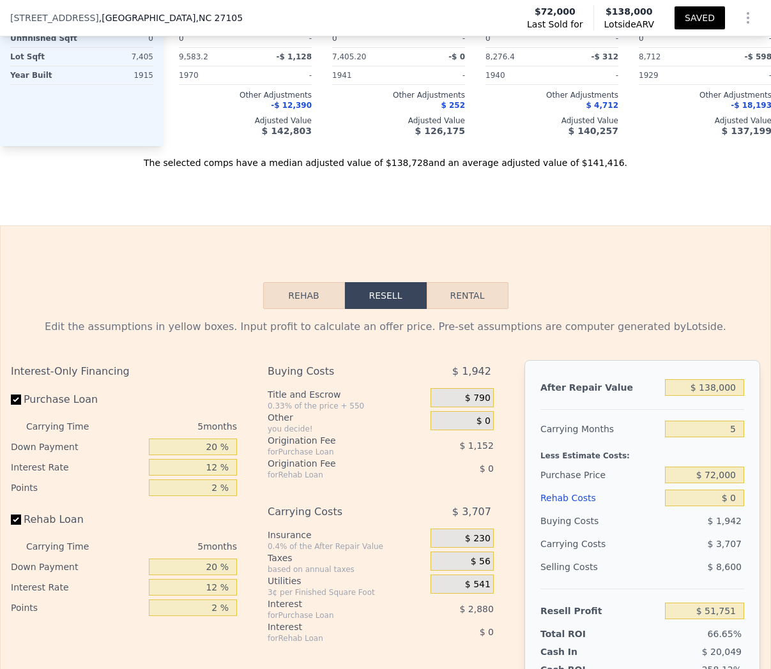
click at [307, 296] on button "Rehab" at bounding box center [304, 295] width 82 height 27
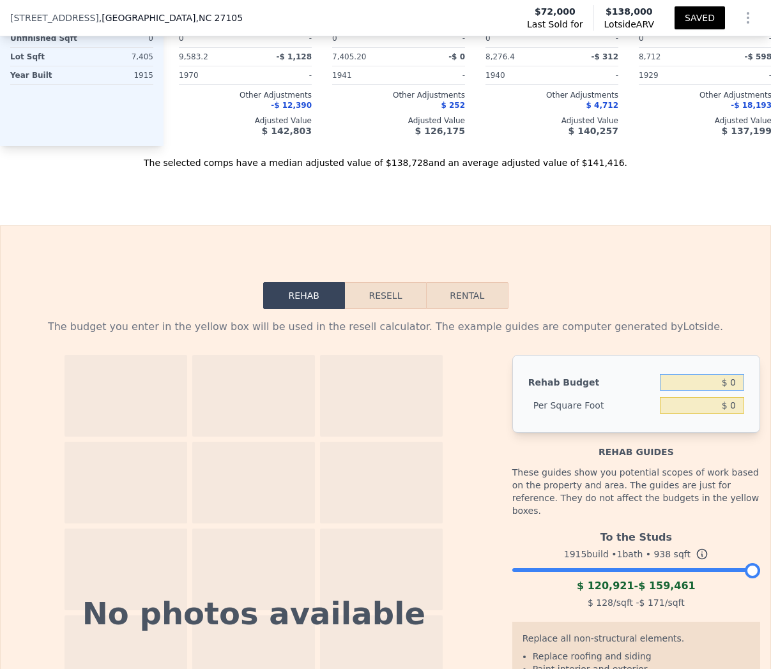
drag, startPoint x: 735, startPoint y: 380, endPoint x: 766, endPoint y: 395, distance: 34.8
click at [739, 382] on input "$ 0" at bounding box center [702, 382] width 84 height 17
type input "$ 30,000"
type input "$ 31.98"
click at [713, 452] on div "Rehab guides" at bounding box center [636, 446] width 248 height 26
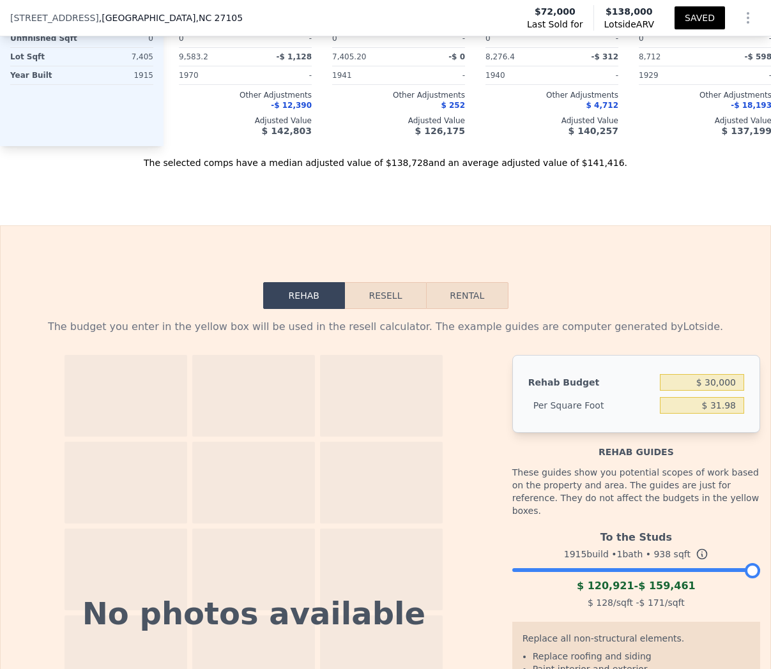
drag, startPoint x: 762, startPoint y: 558, endPoint x: 602, endPoint y: 556, distance: 160.3
click at [587, 557] on div "The budget you enter in the yellow box will be used in the resell calculator. T…" at bounding box center [385, 590] width 769 height 563
drag, startPoint x: 752, startPoint y: 559, endPoint x: 554, endPoint y: 553, distance: 198.0
click at [554, 563] on div at bounding box center [554, 570] width 15 height 15
drag, startPoint x: 556, startPoint y: 554, endPoint x: 563, endPoint y: 555, distance: 7.1
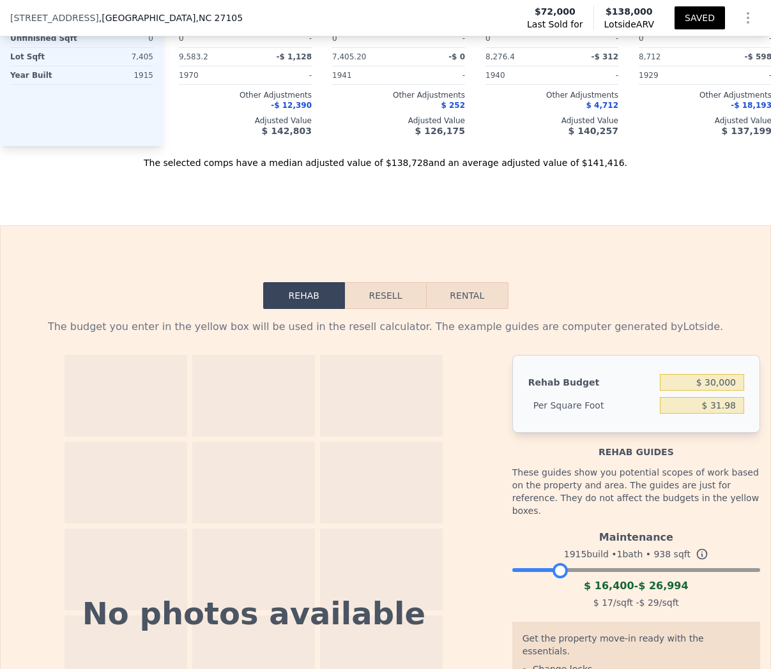
click at [563, 563] on div at bounding box center [559, 570] width 15 height 15
click at [570, 563] on div at bounding box center [636, 567] width 248 height 8
click at [582, 559] on div "Maintenance 1915 build • 1 bath • 938 sqft $ 16,400 - $ 26,994 $ 17 /sqft - $ 2…" at bounding box center [636, 568] width 248 height 87
drag, startPoint x: 573, startPoint y: 558, endPoint x: 587, endPoint y: 559, distance: 14.1
click at [580, 563] on div at bounding box center [571, 570] width 15 height 15
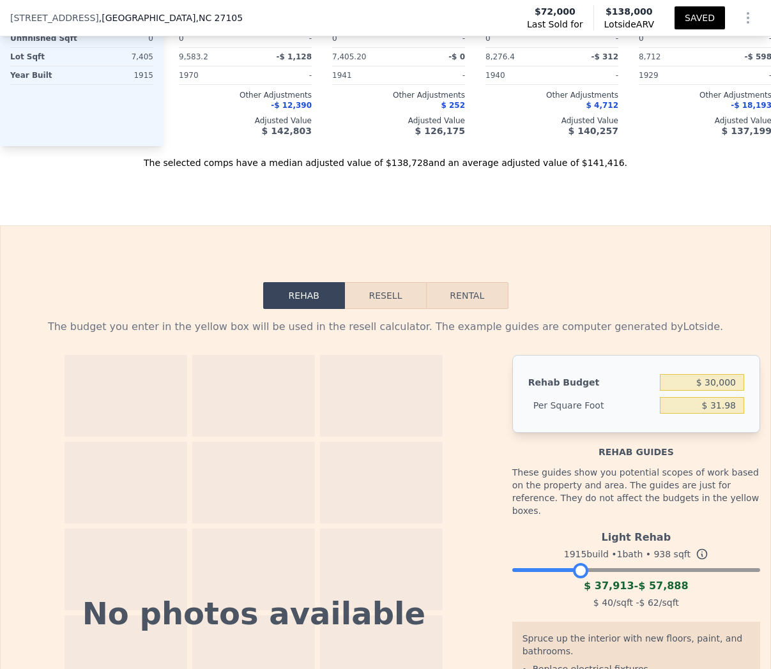
drag, startPoint x: 587, startPoint y: 559, endPoint x: 577, endPoint y: 559, distance: 10.2
click at [577, 563] on div at bounding box center [580, 570] width 15 height 15
drag, startPoint x: 577, startPoint y: 557, endPoint x: 584, endPoint y: 559, distance: 6.5
click at [584, 563] on div at bounding box center [577, 570] width 15 height 15
click at [576, 563] on div at bounding box center [574, 570] width 15 height 15
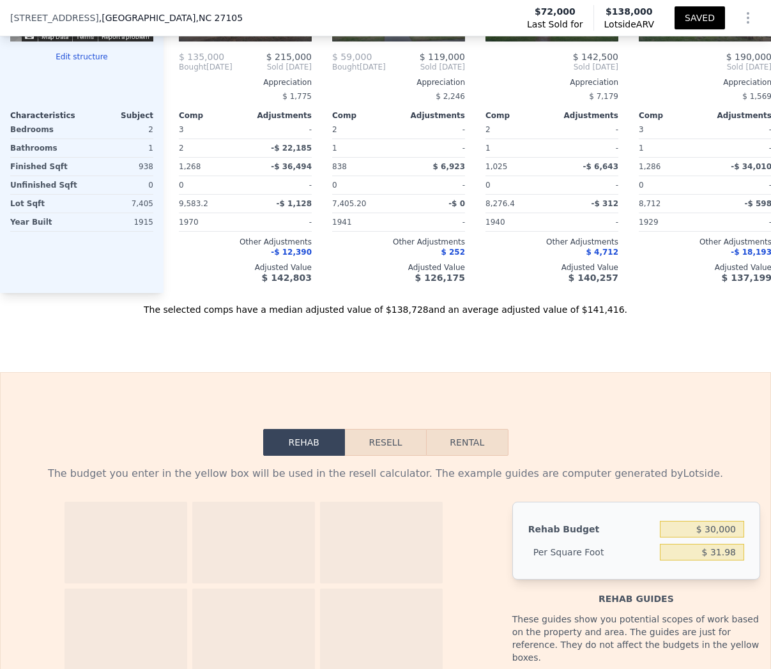
scroll to position [1427, 0]
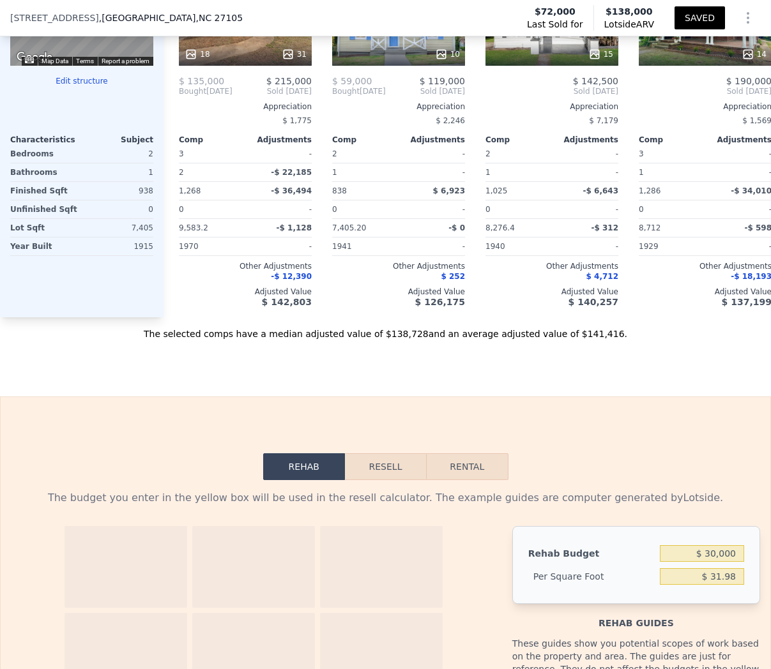
click at [391, 457] on button "Resell" at bounding box center [385, 466] width 81 height 27
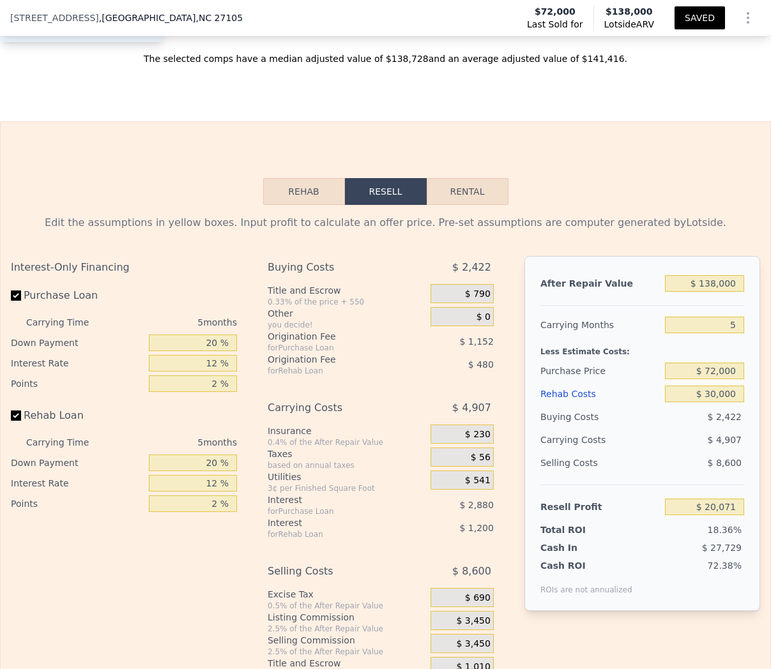
scroll to position [1715, 0]
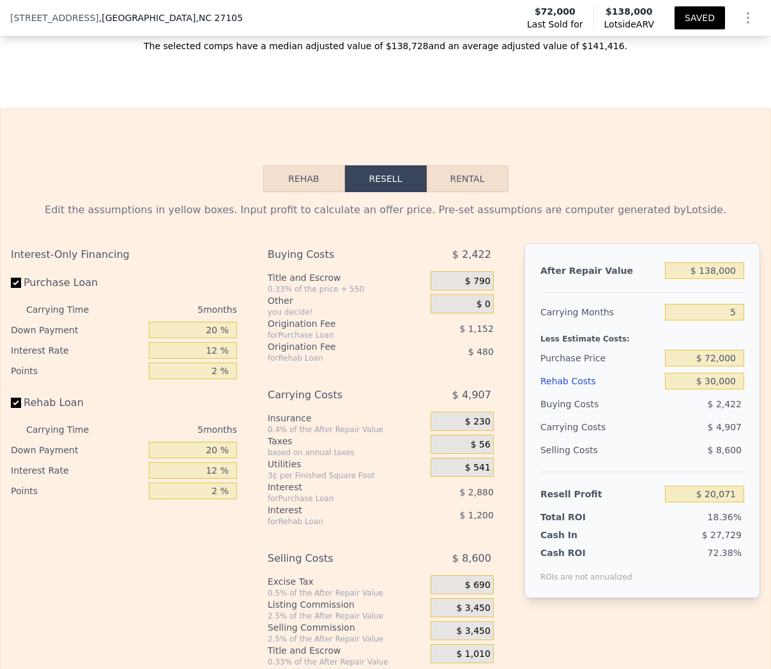
click at [462, 183] on button "Rental" at bounding box center [468, 178] width 82 height 27
select select "30"
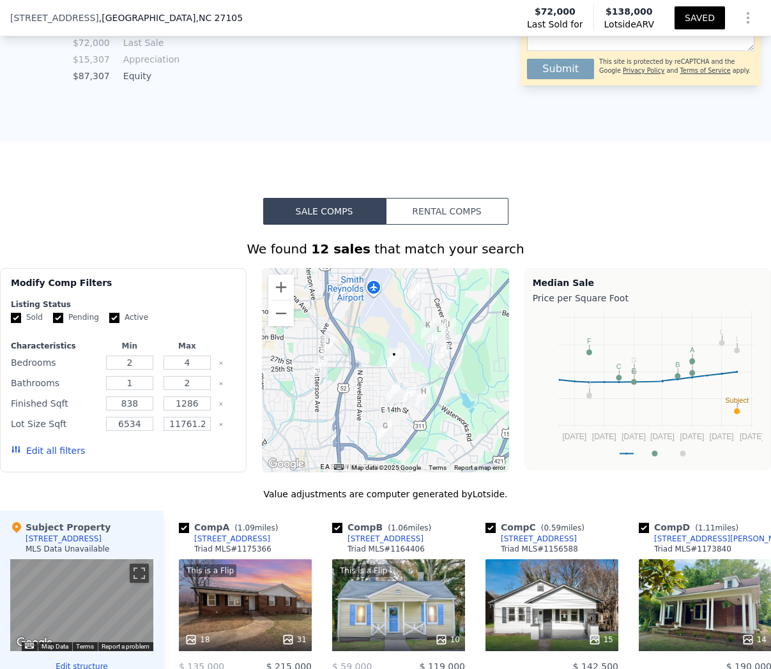
scroll to position [872, 0]
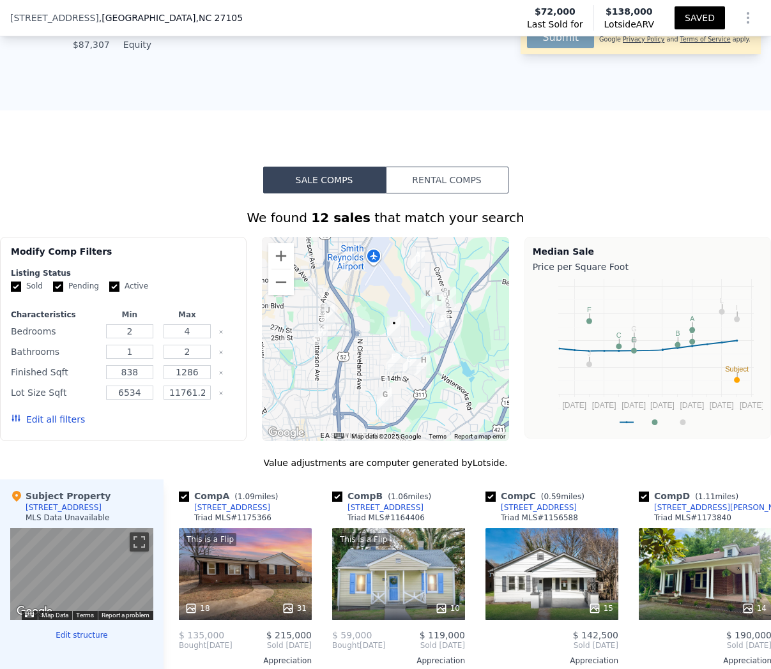
click at [417, 184] on button "Rental Comps" at bounding box center [447, 180] width 123 height 27
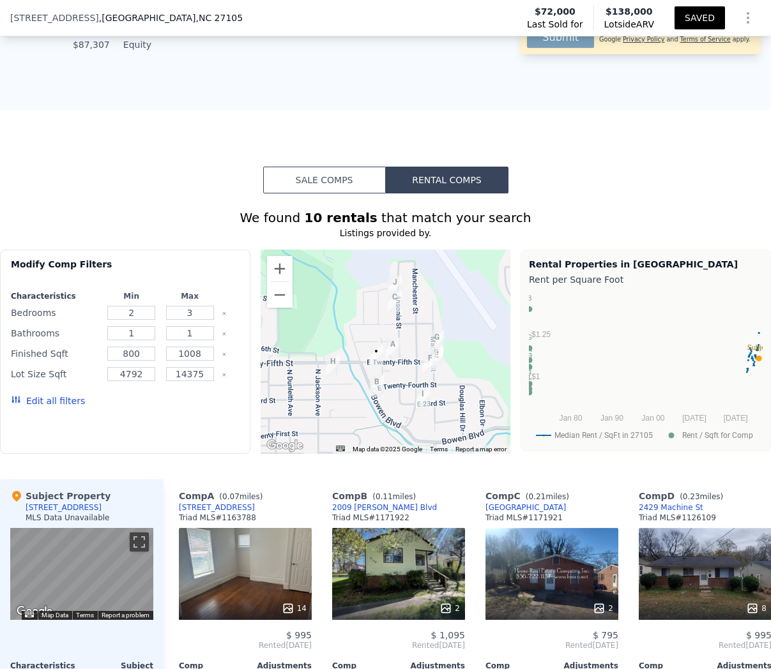
scroll to position [904, 0]
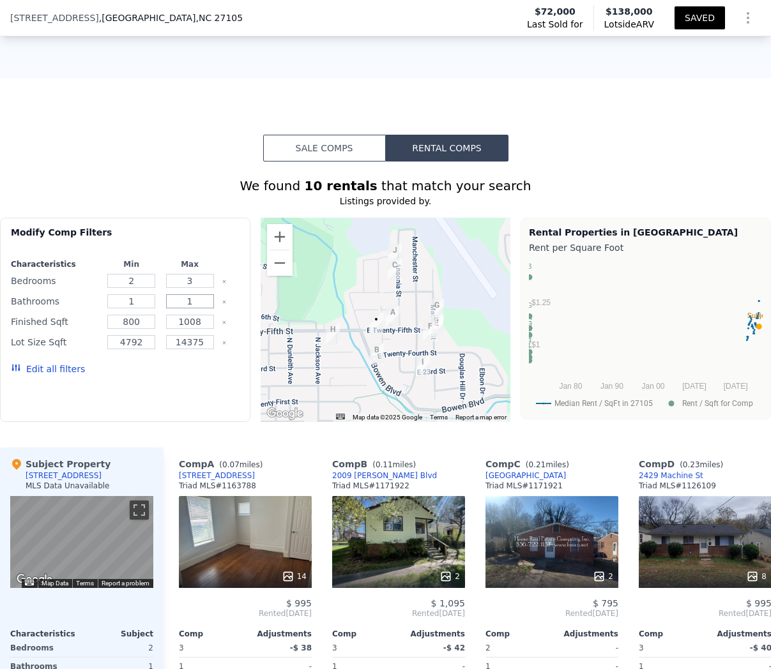
click at [197, 303] on input "1" at bounding box center [190, 301] width 48 height 14
drag, startPoint x: 206, startPoint y: 301, endPoint x: 170, endPoint y: 302, distance: 35.8
click at [170, 302] on input "1.75" at bounding box center [190, 301] width 48 height 14
click at [204, 347] on input "14375" at bounding box center [190, 342] width 48 height 14
click at [207, 366] on button "Update Search" at bounding box center [190, 369] width 96 height 18
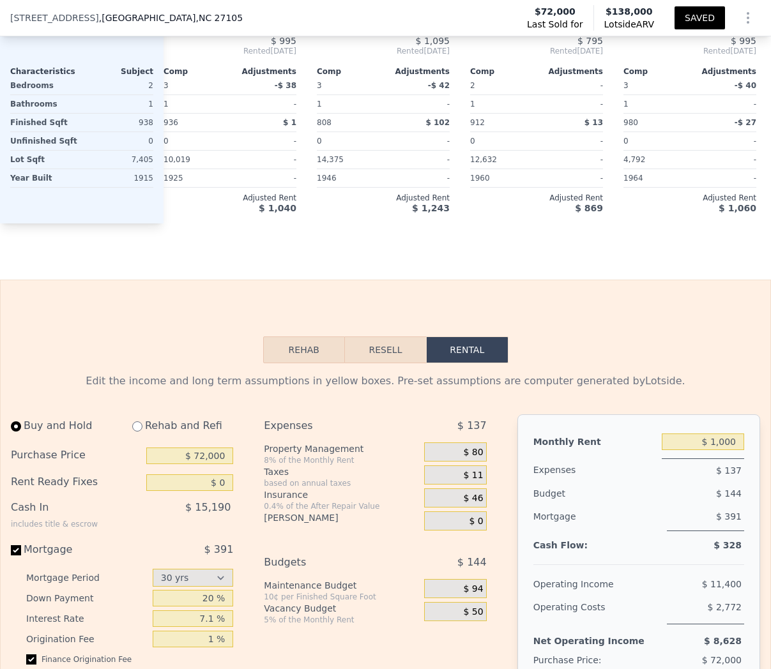
scroll to position [1697, 0]
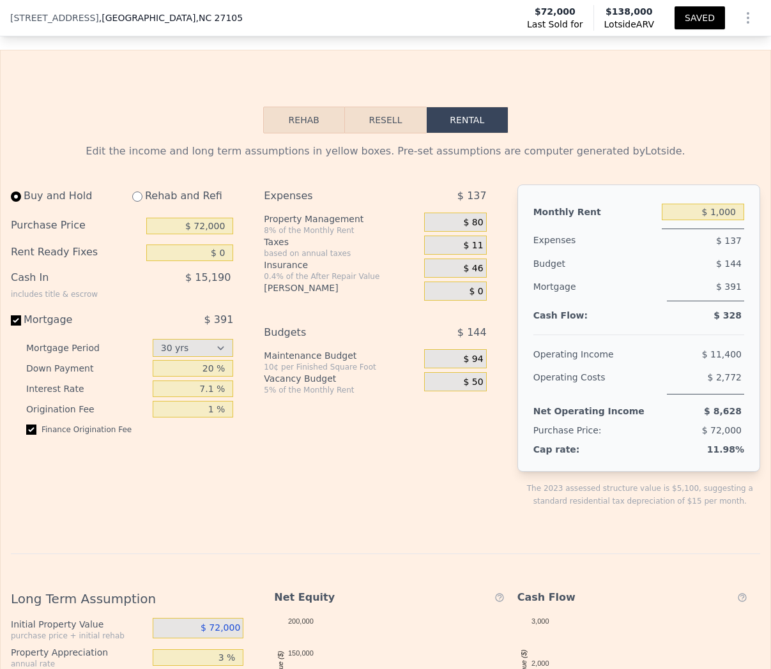
type input "1"
drag, startPoint x: 721, startPoint y: 214, endPoint x: 752, endPoint y: 224, distance: 32.9
click at [722, 215] on input "$ 1,000" at bounding box center [703, 212] width 82 height 17
click at [670, 250] on div "$ 137" at bounding box center [703, 241] width 82 height 24
click at [724, 214] on input "$ 1,100" at bounding box center [703, 212] width 82 height 17
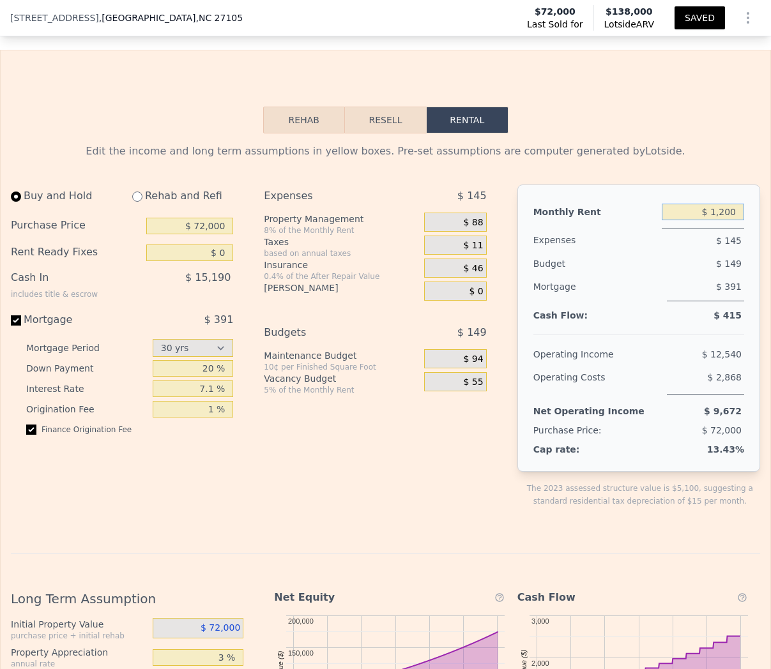
type input "$ 1,200"
click at [659, 246] on div "Expenses $ 145" at bounding box center [638, 239] width 211 height 26
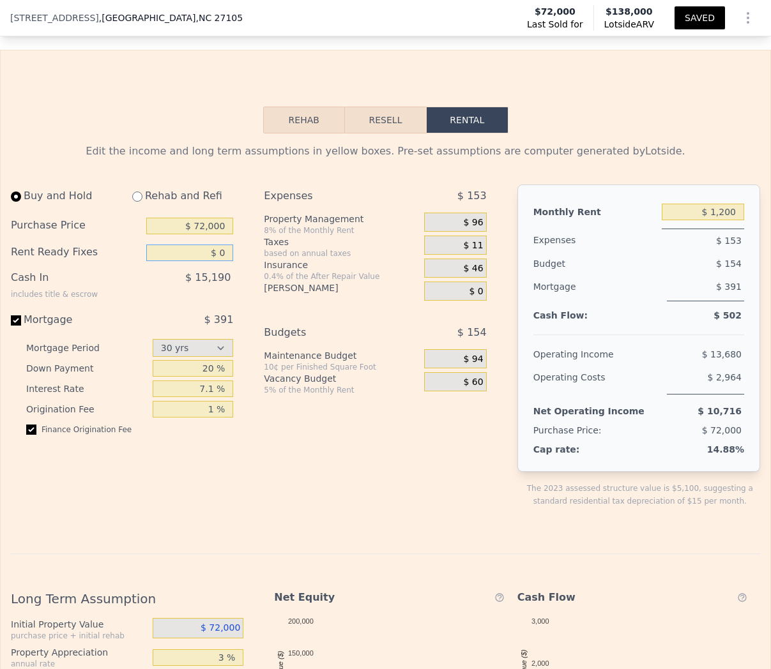
click at [229, 258] on input "$ 0" at bounding box center [189, 253] width 87 height 17
type input "$ 30,000"
click at [189, 270] on div "$ 15,190" at bounding box center [168, 282] width 130 height 33
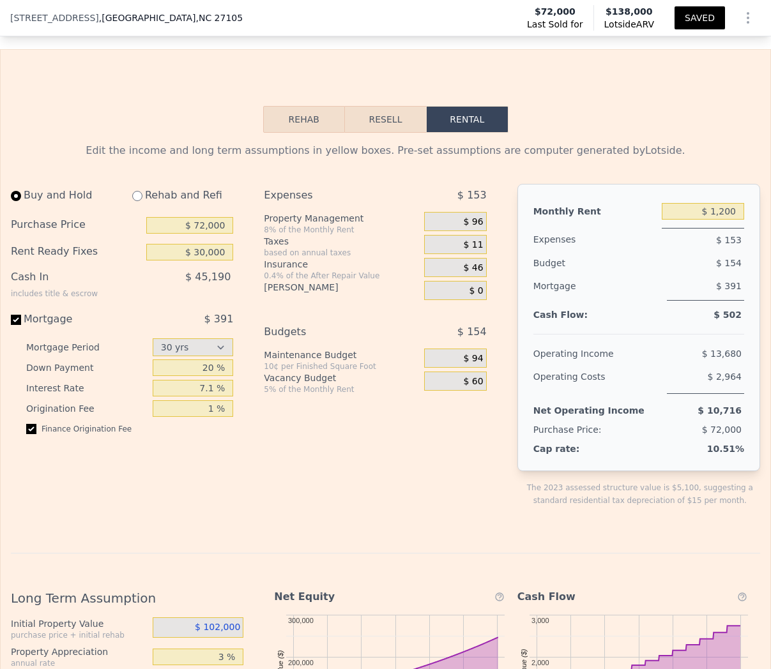
click at [543, 322] on div "Monthly Rent $ 1,200 Expenses $ 153 Budget $ 154 Mortgage $ 391 Cash Flow: $ 50…" at bounding box center [638, 327] width 243 height 287
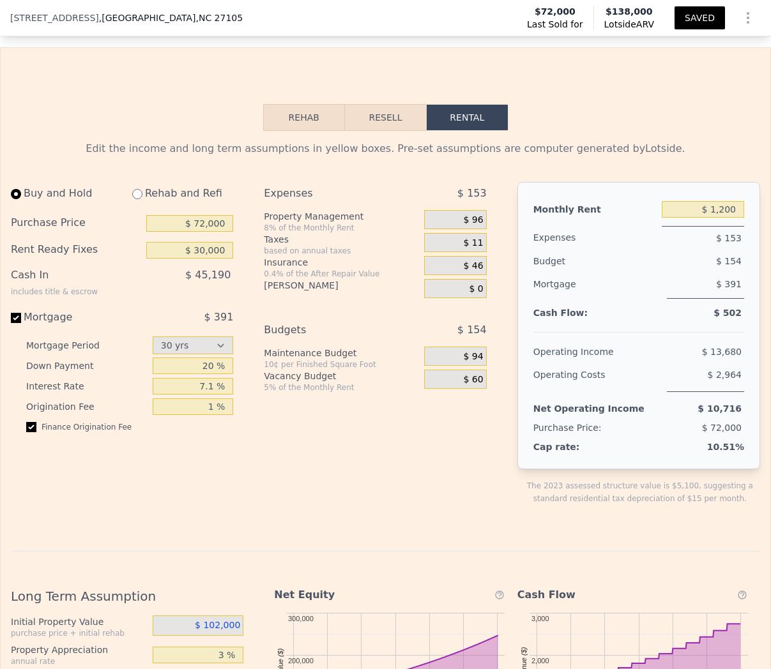
click at [231, 427] on div "Finance Origination Fee" at bounding box center [129, 432] width 207 height 20
click at [205, 224] on input "$ 72,000" at bounding box center [189, 223] width 87 height 17
type input "$ 90,000"
click at [205, 270] on span "$ 45,190" at bounding box center [207, 274] width 45 height 12
